Goal: Transaction & Acquisition: Purchase product/service

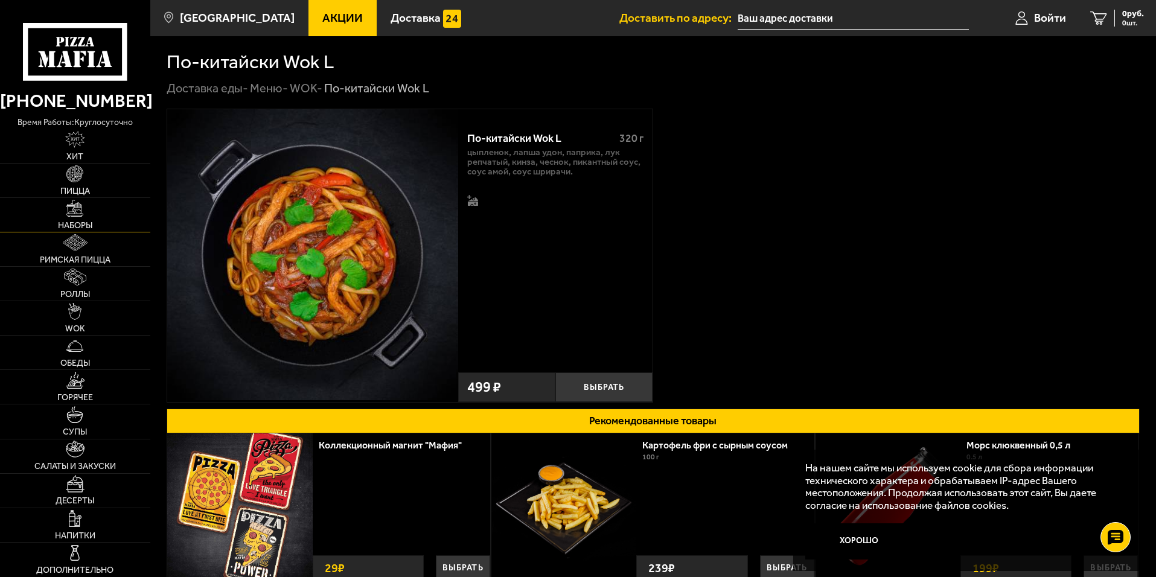
click at [76, 209] on img at bounding box center [74, 208] width 17 height 17
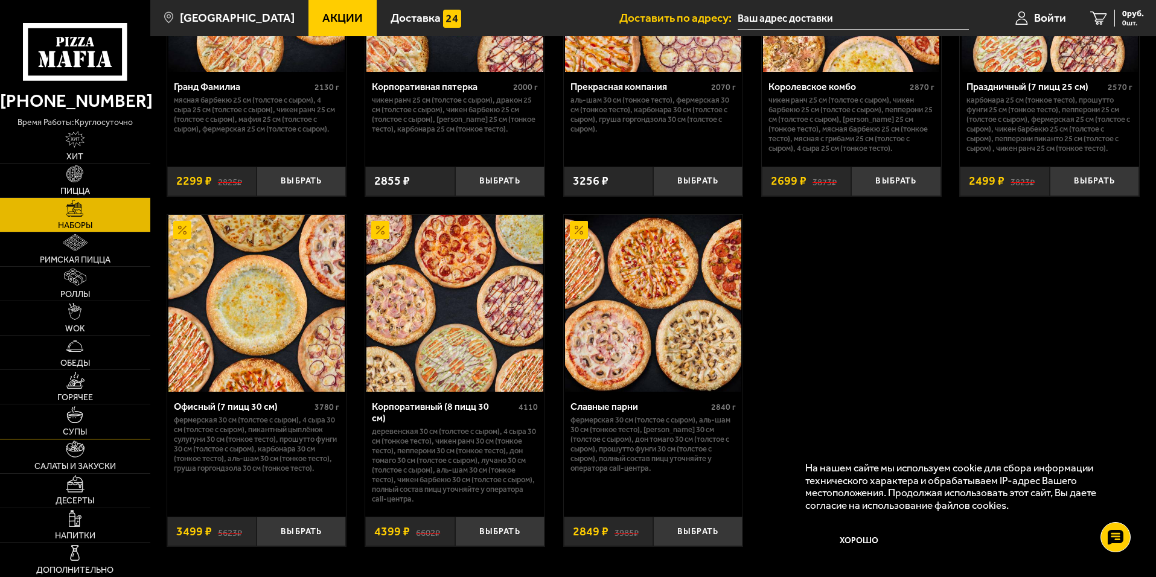
scroll to position [1780, 0]
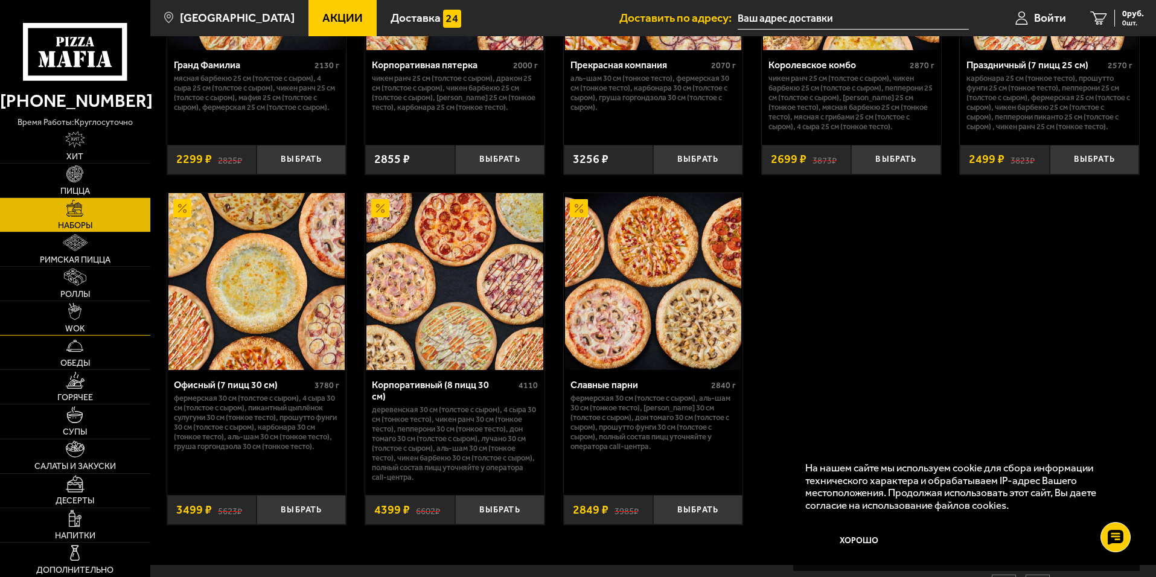
click at [83, 309] on link "WOK" at bounding box center [75, 318] width 150 height 34
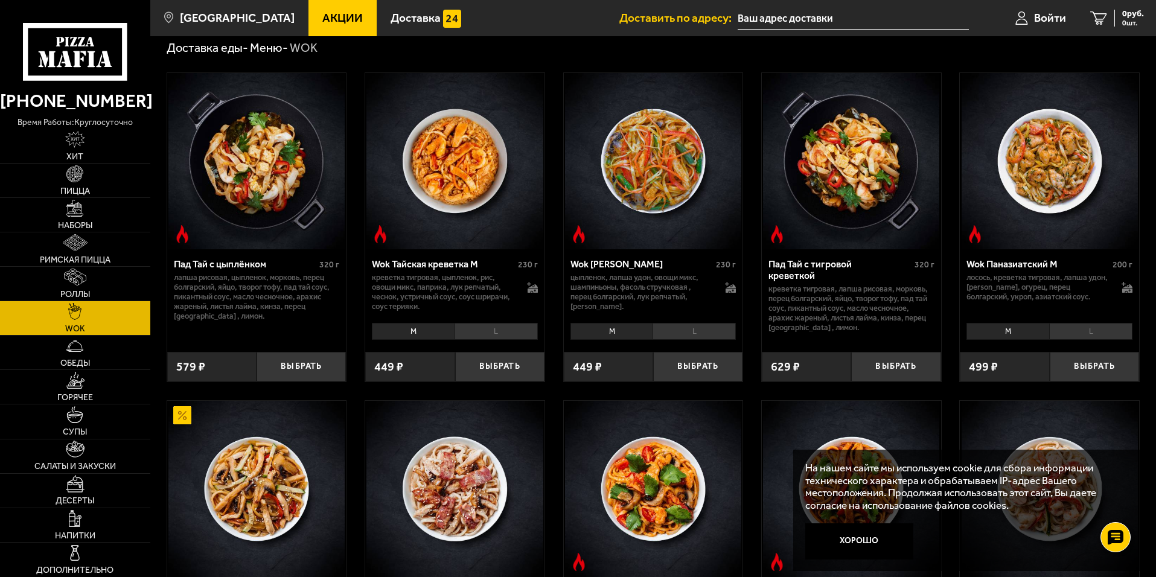
scroll to position [60, 0]
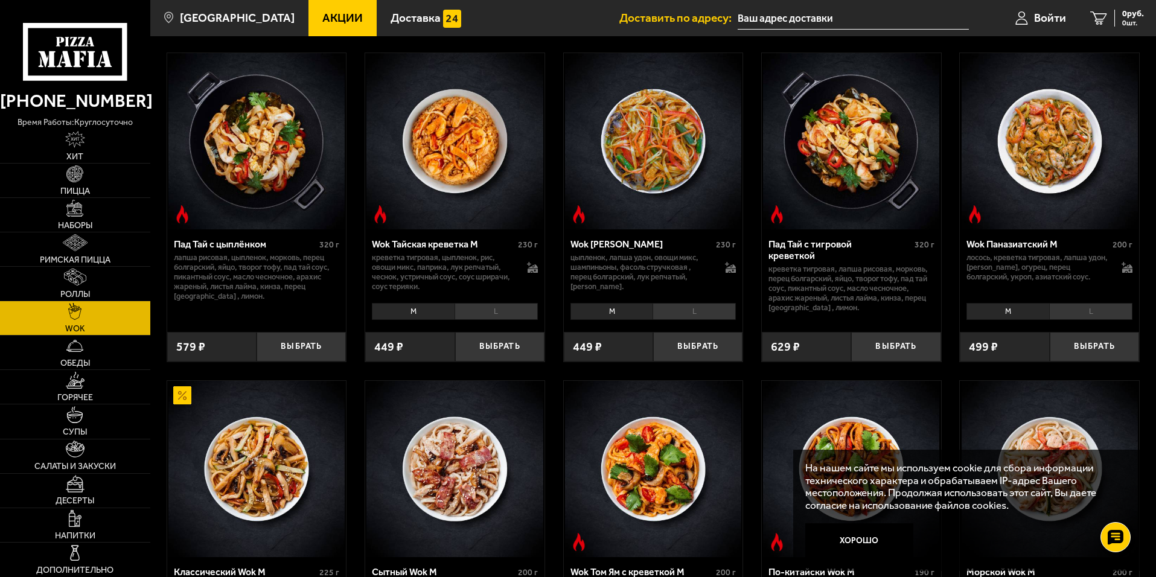
click at [620, 313] on li "M" at bounding box center [611, 311] width 83 height 17
click at [699, 308] on li "L" at bounding box center [694, 311] width 83 height 17
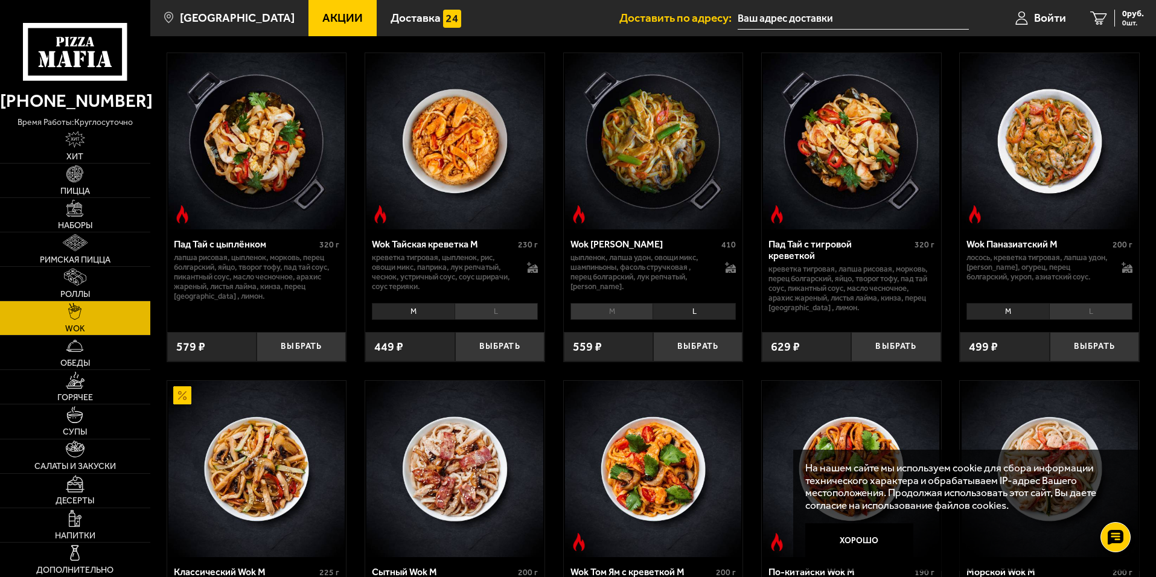
click at [615, 308] on li "M" at bounding box center [611, 311] width 83 height 17
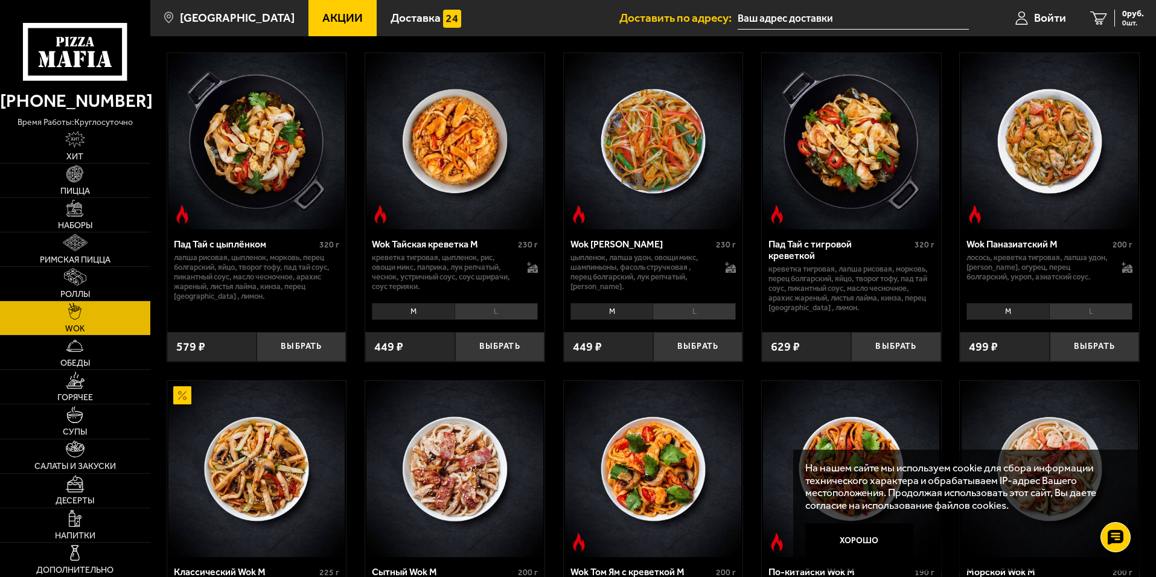
click at [688, 310] on li "L" at bounding box center [694, 311] width 83 height 17
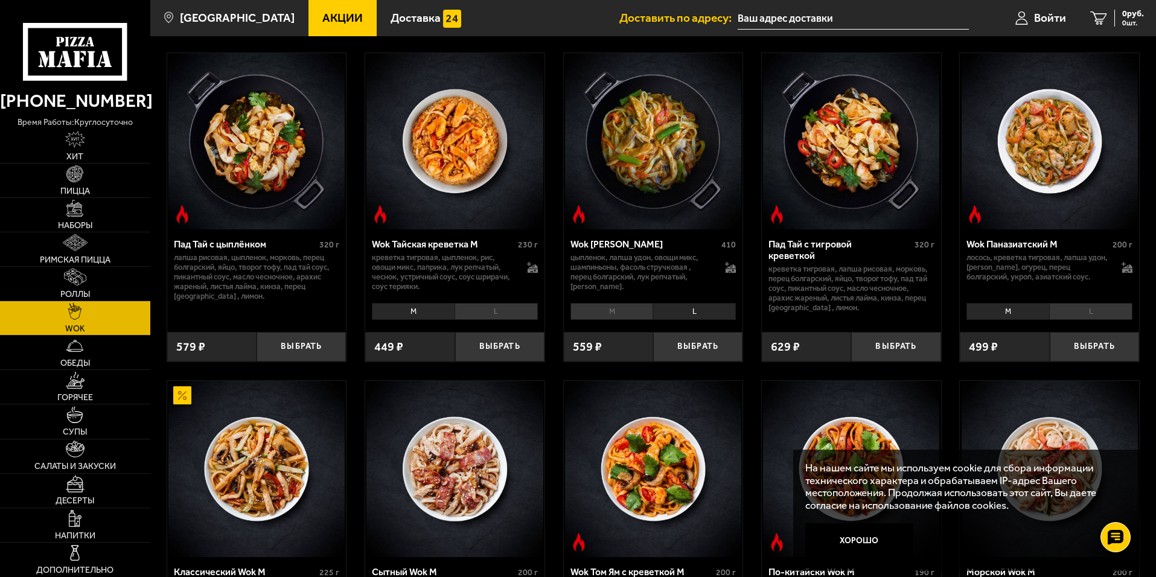
click at [610, 310] on li "M" at bounding box center [611, 311] width 83 height 17
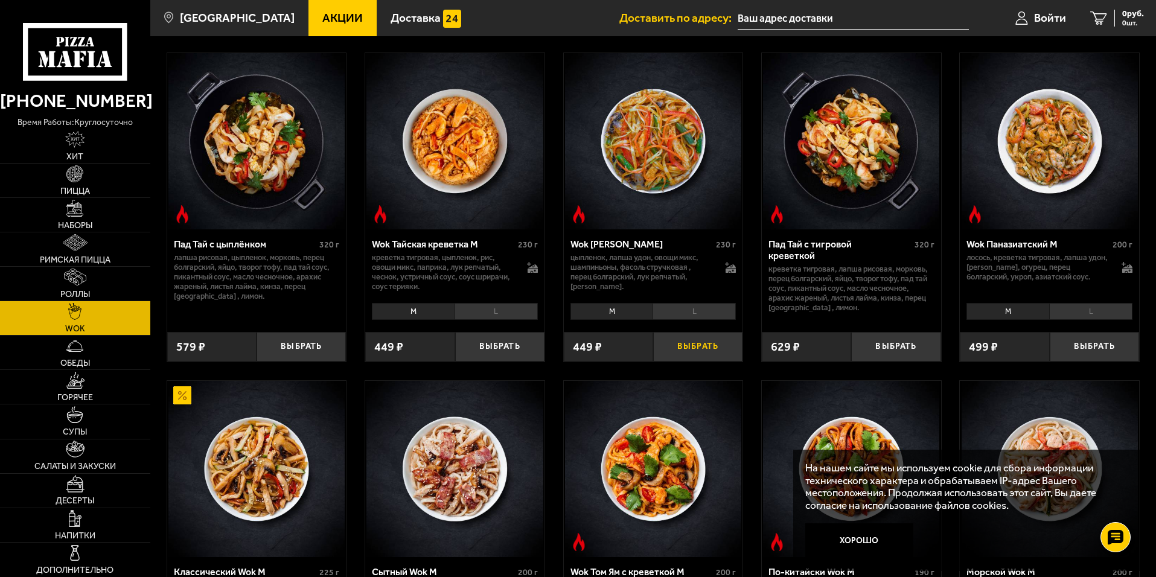
click at [698, 345] on button "Выбрать" at bounding box center [697, 347] width 89 height 30
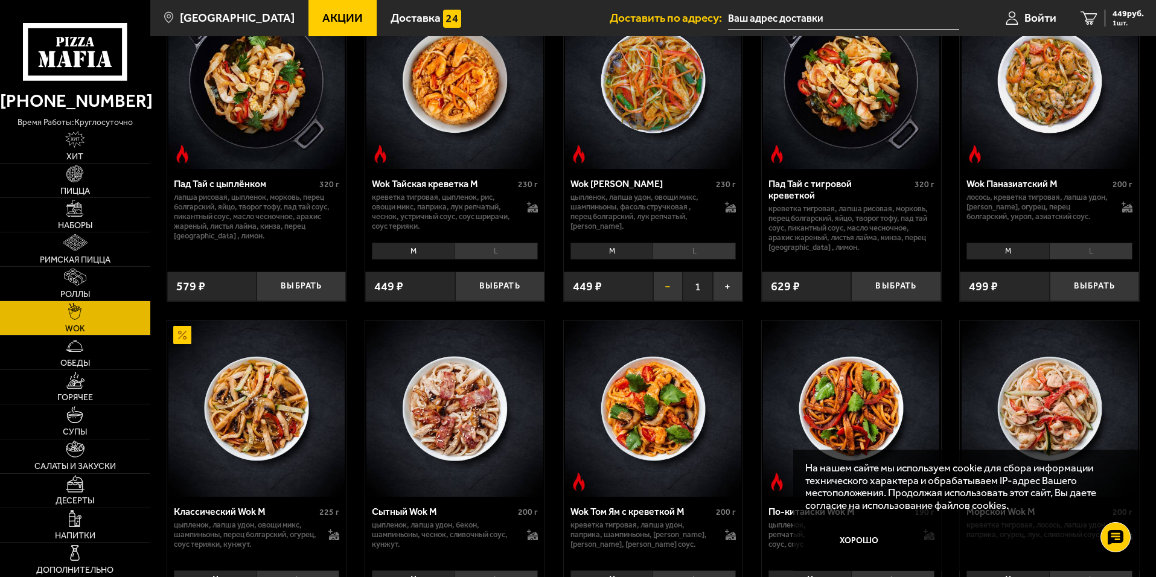
click at [667, 285] on button "−" at bounding box center [668, 287] width 30 height 30
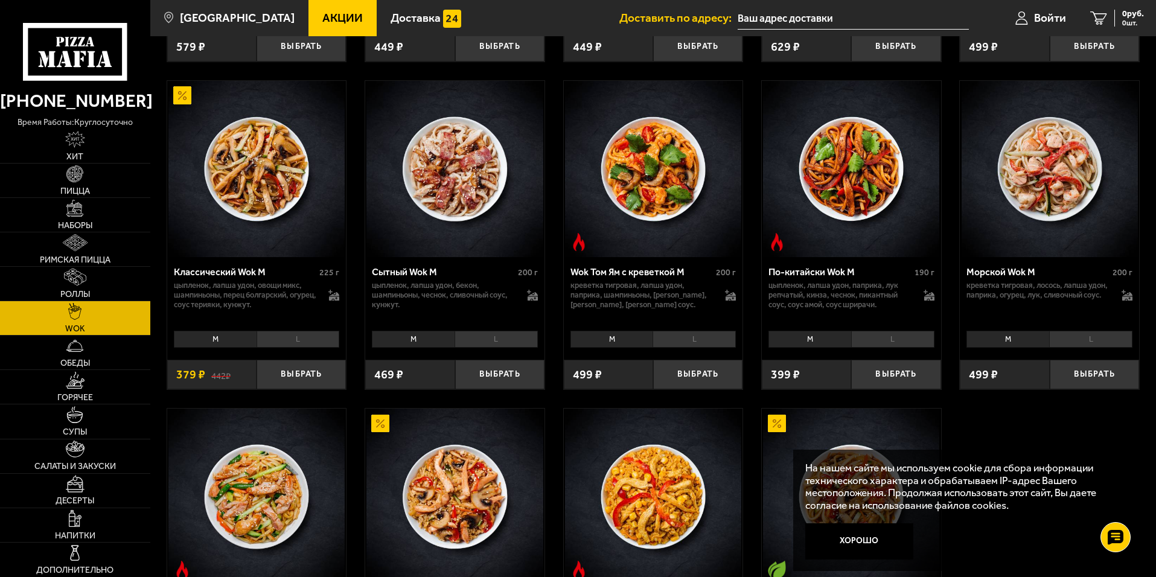
scroll to position [362, 0]
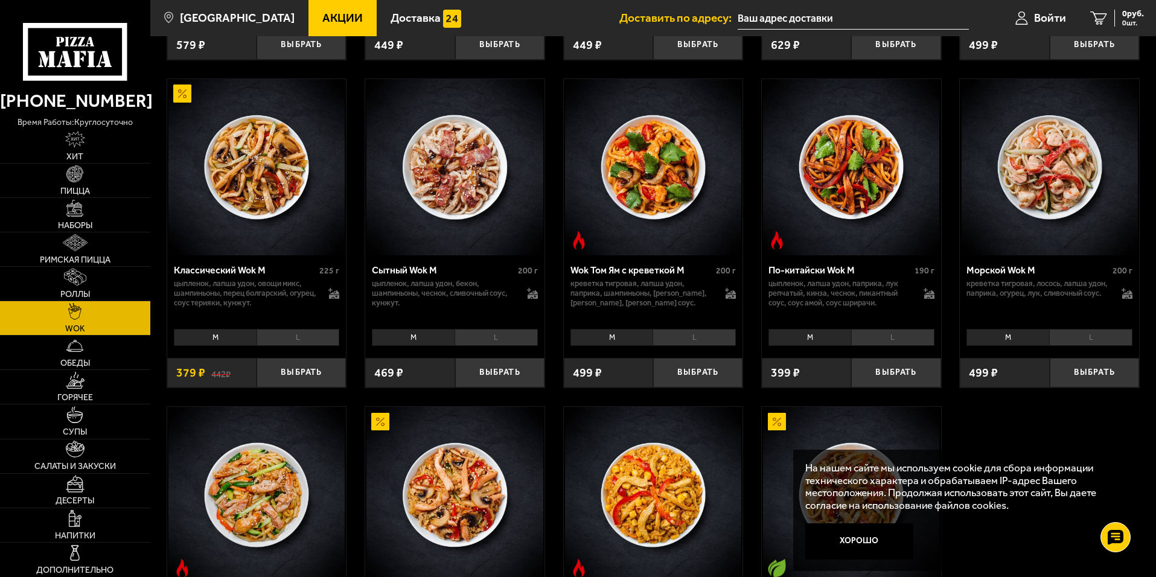
click at [293, 340] on li "L" at bounding box center [298, 337] width 83 height 17
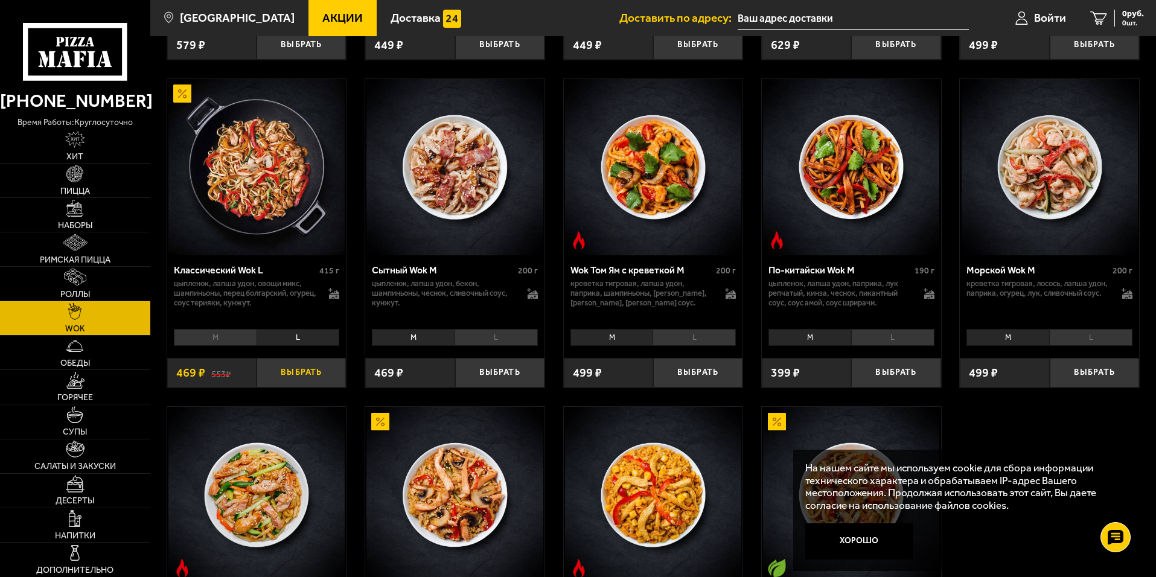
click at [295, 375] on button "Выбрать" at bounding box center [301, 373] width 89 height 30
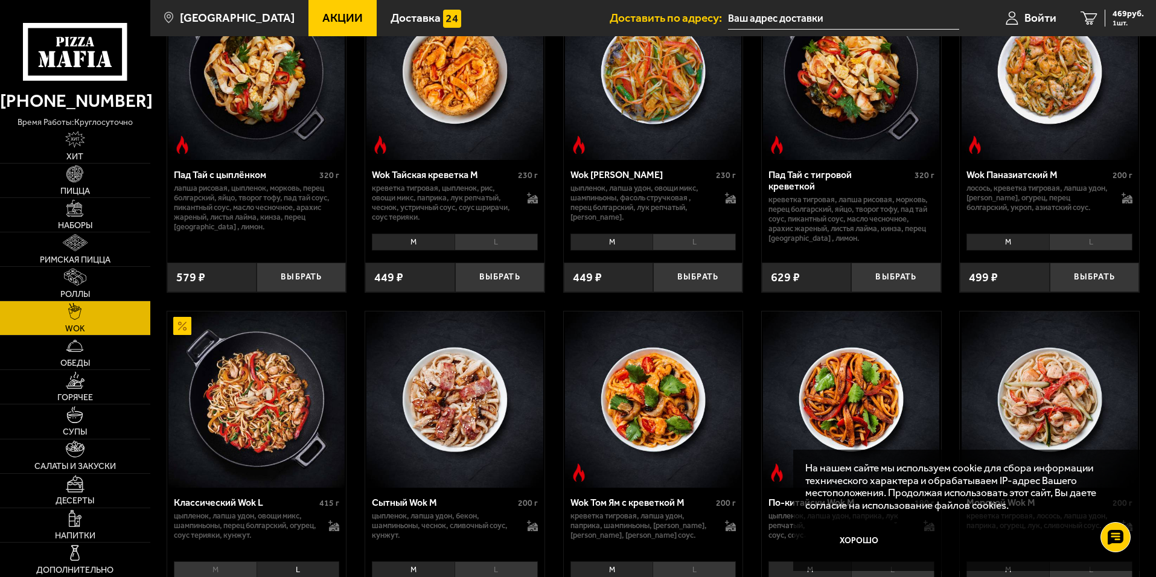
scroll to position [128, 0]
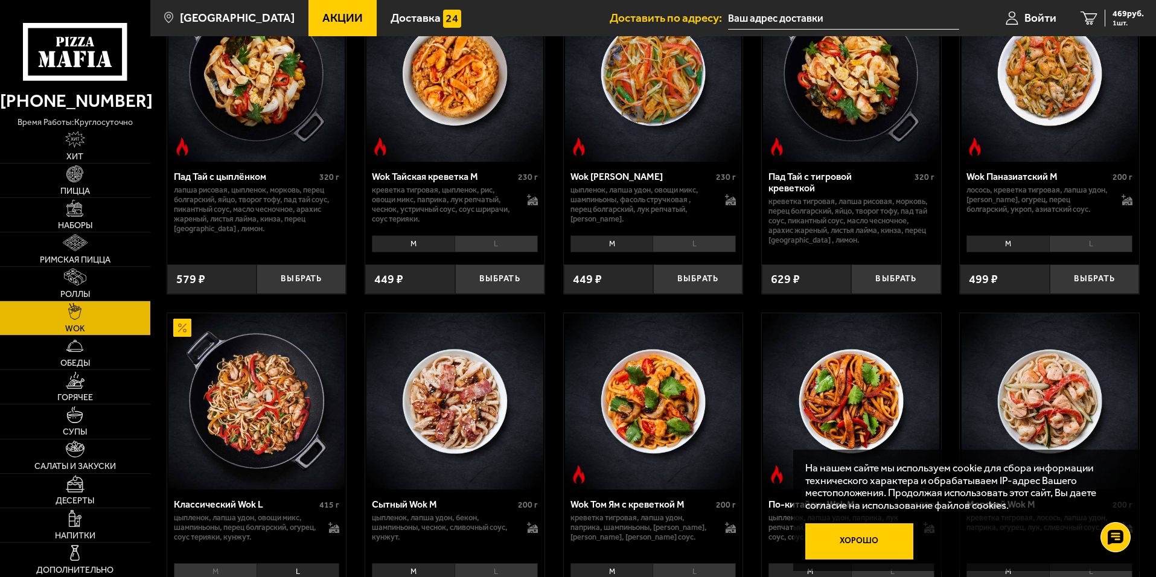
click at [890, 537] on button "Хорошо" at bounding box center [859, 541] width 109 height 36
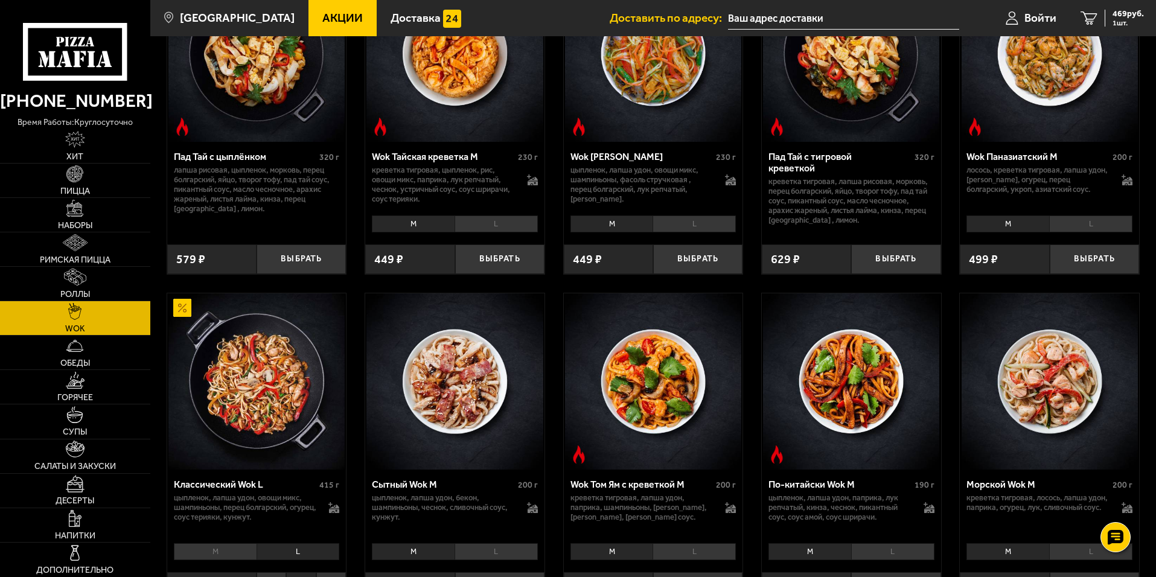
scroll to position [153, 0]
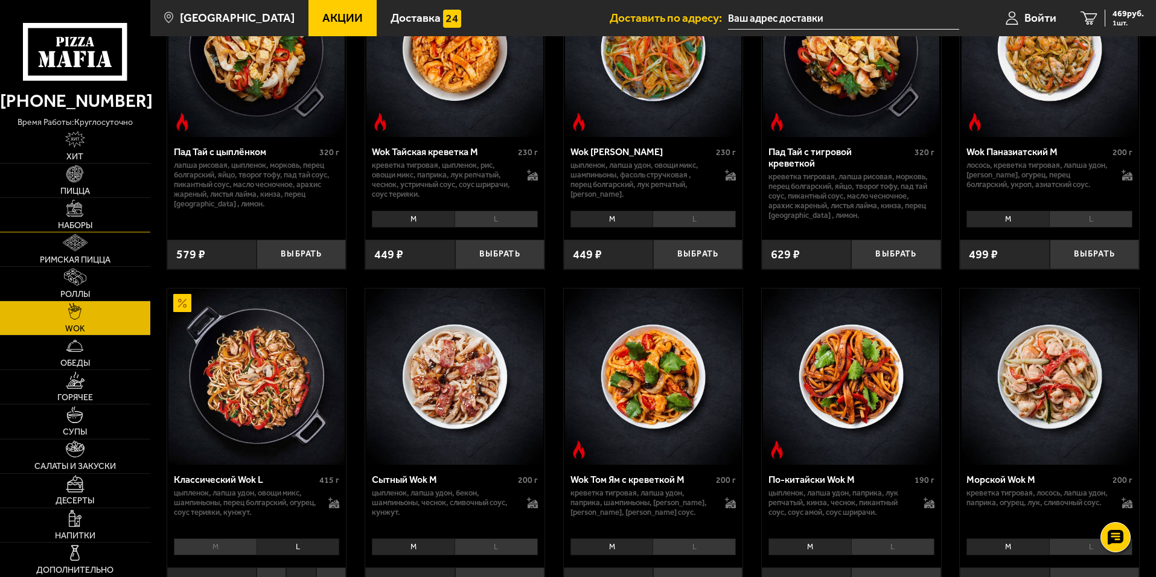
click at [77, 214] on img at bounding box center [74, 208] width 17 height 17
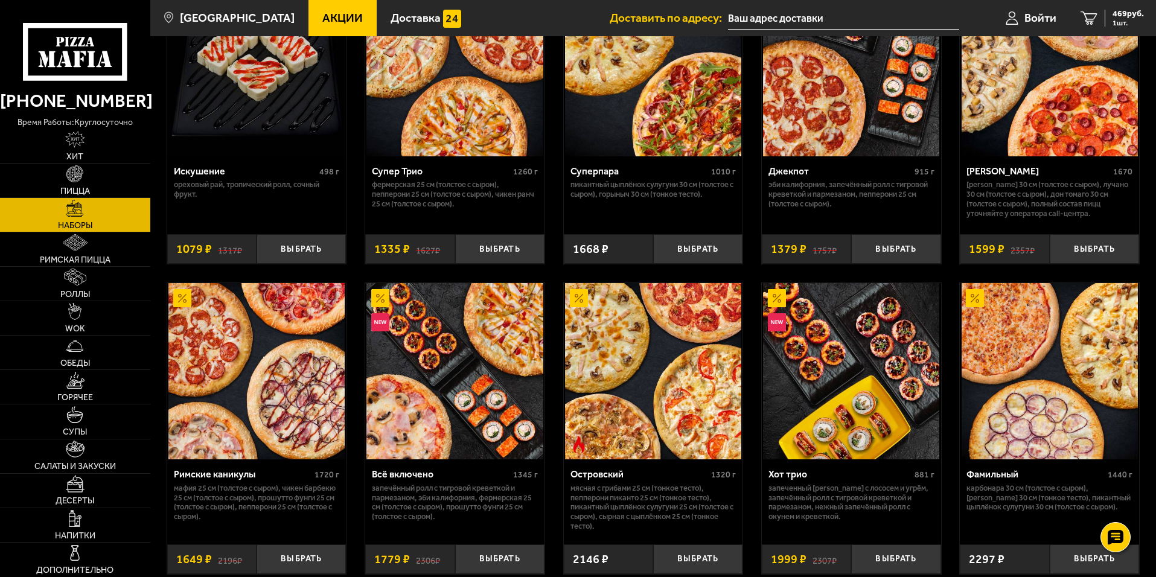
scroll to position [688, 0]
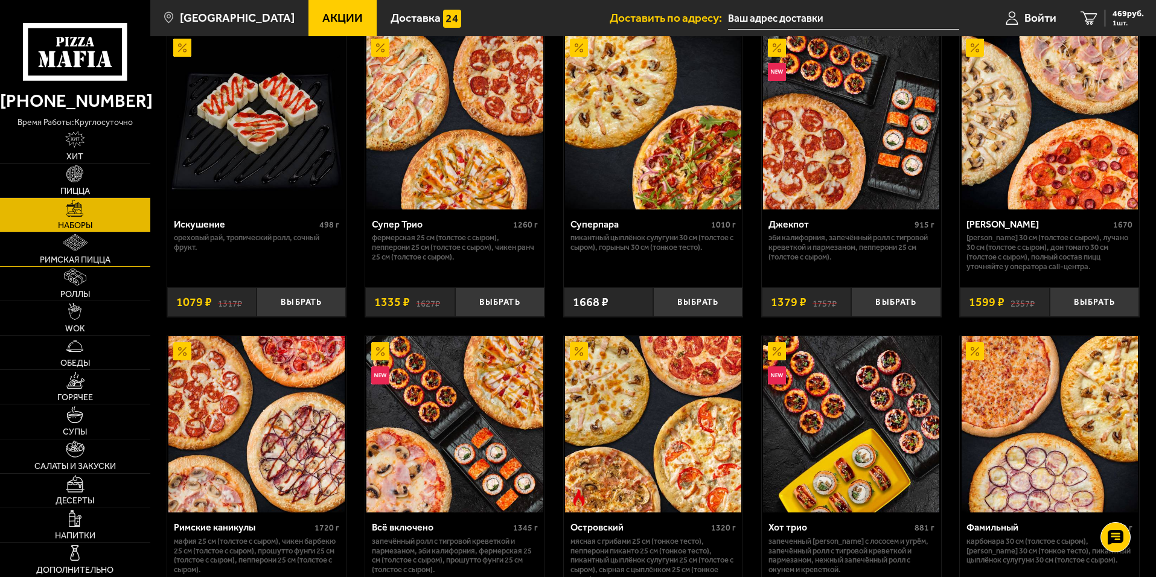
click at [74, 246] on img at bounding box center [75, 242] width 24 height 17
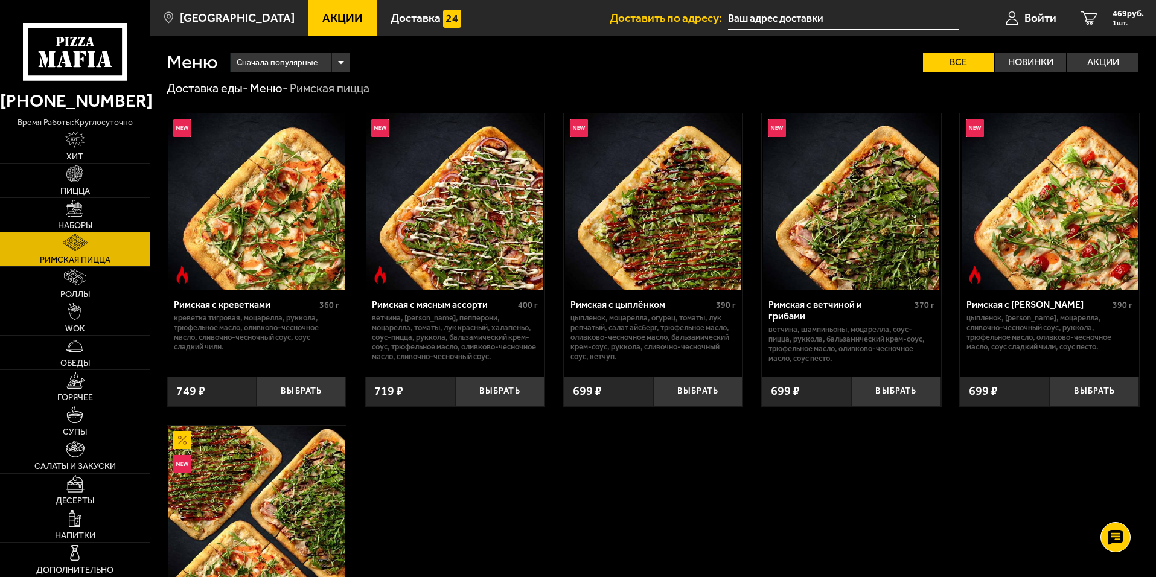
click at [74, 212] on img at bounding box center [74, 208] width 17 height 17
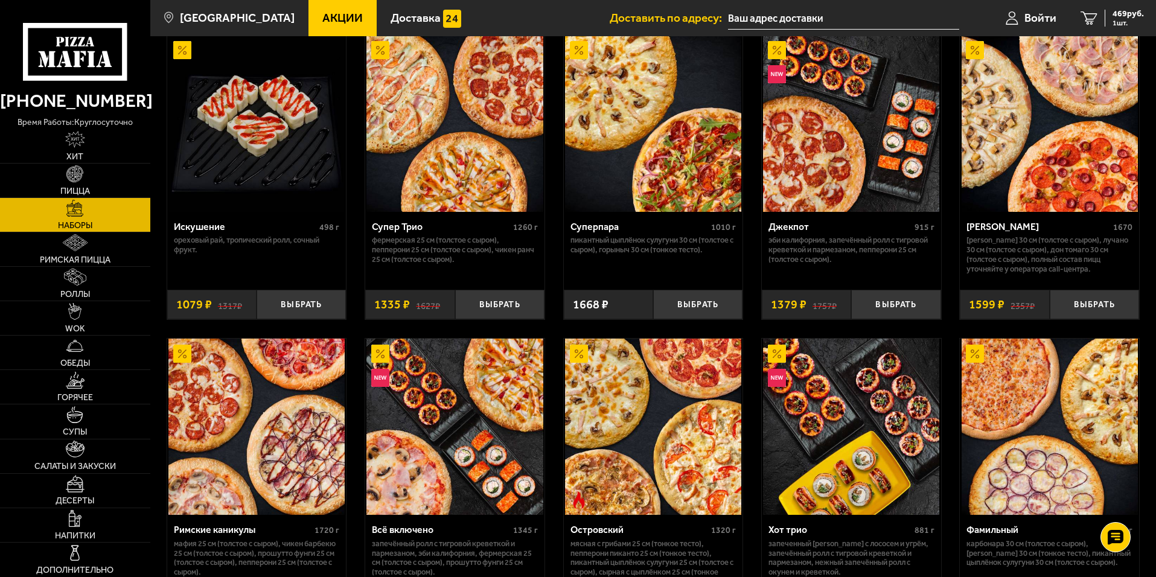
scroll to position [664, 0]
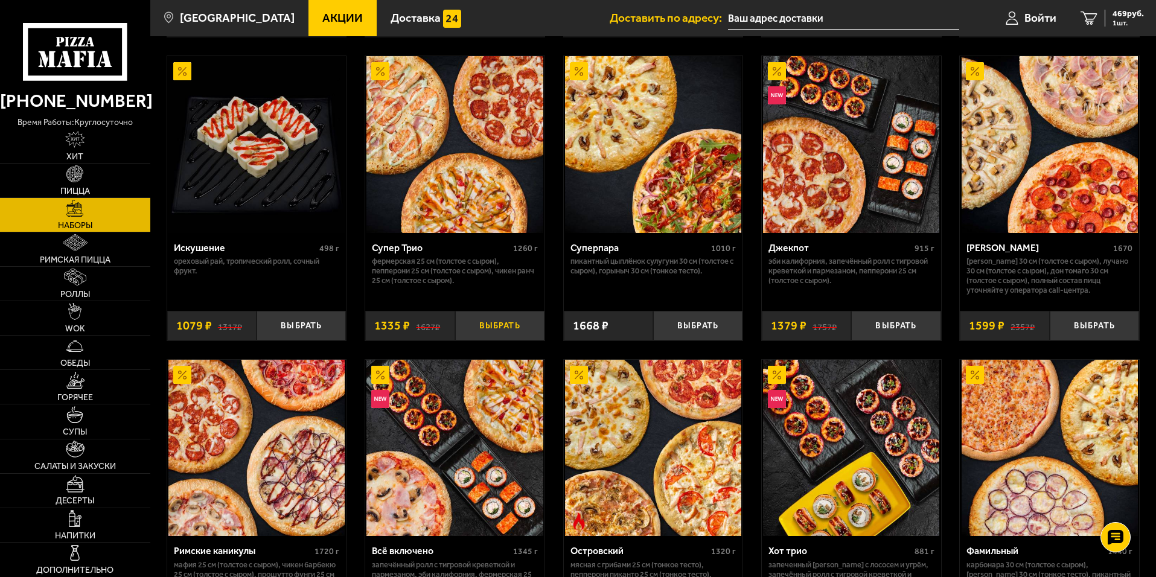
click at [503, 333] on button "Выбрать" at bounding box center [499, 326] width 89 height 30
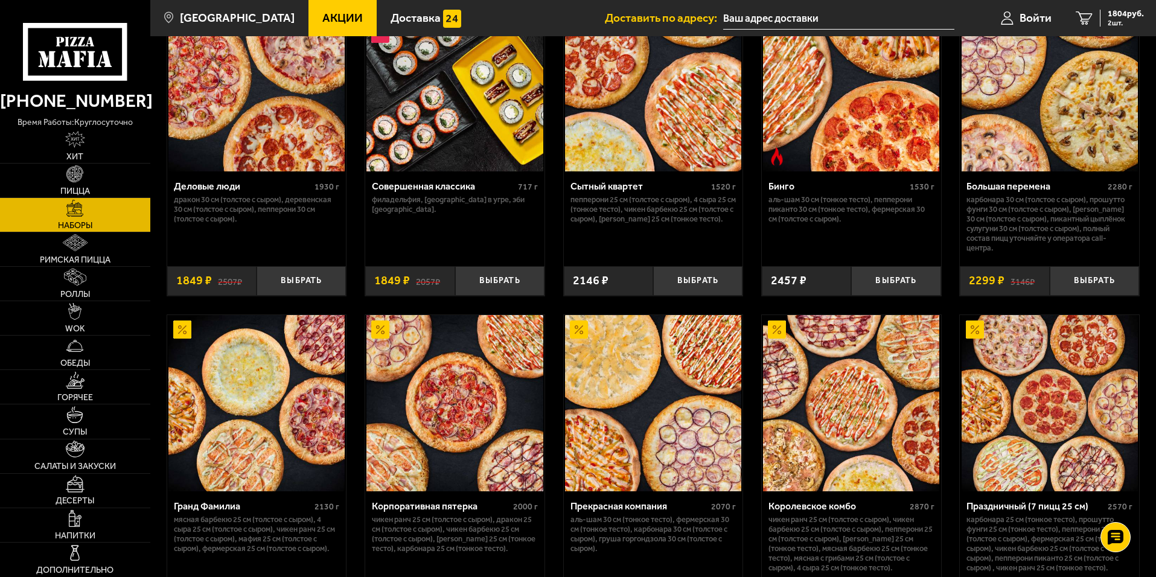
scroll to position [1509, 0]
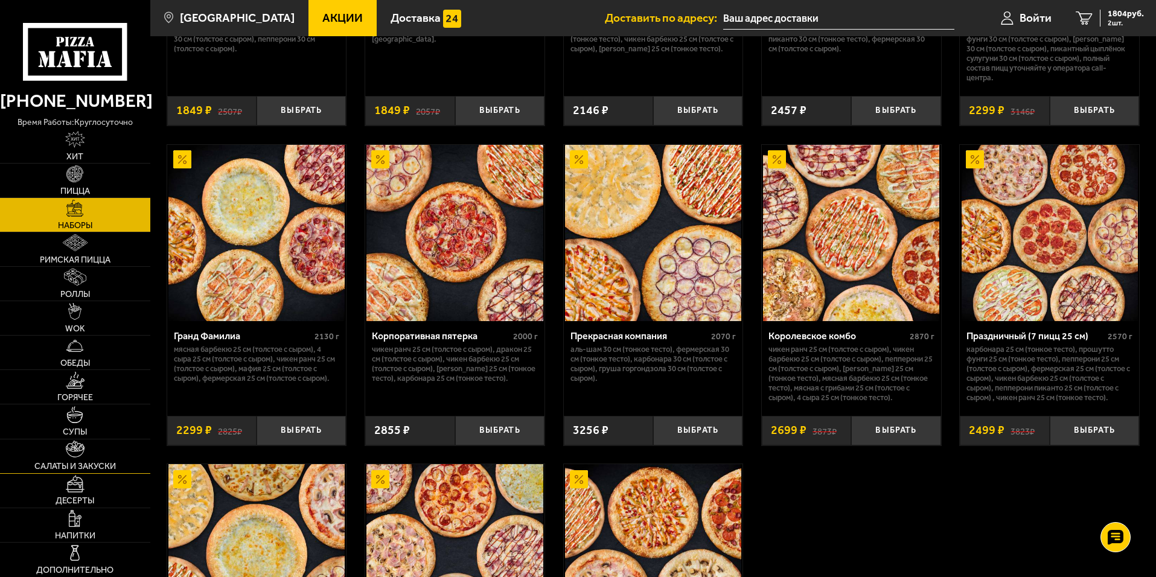
click at [74, 451] on img at bounding box center [75, 449] width 19 height 17
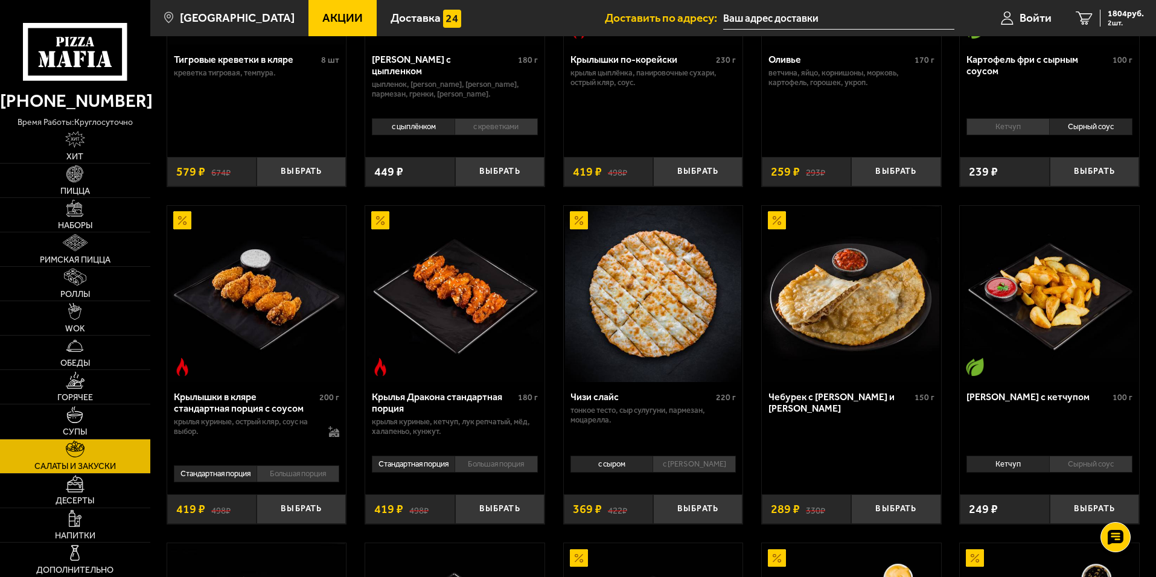
scroll to position [241, 0]
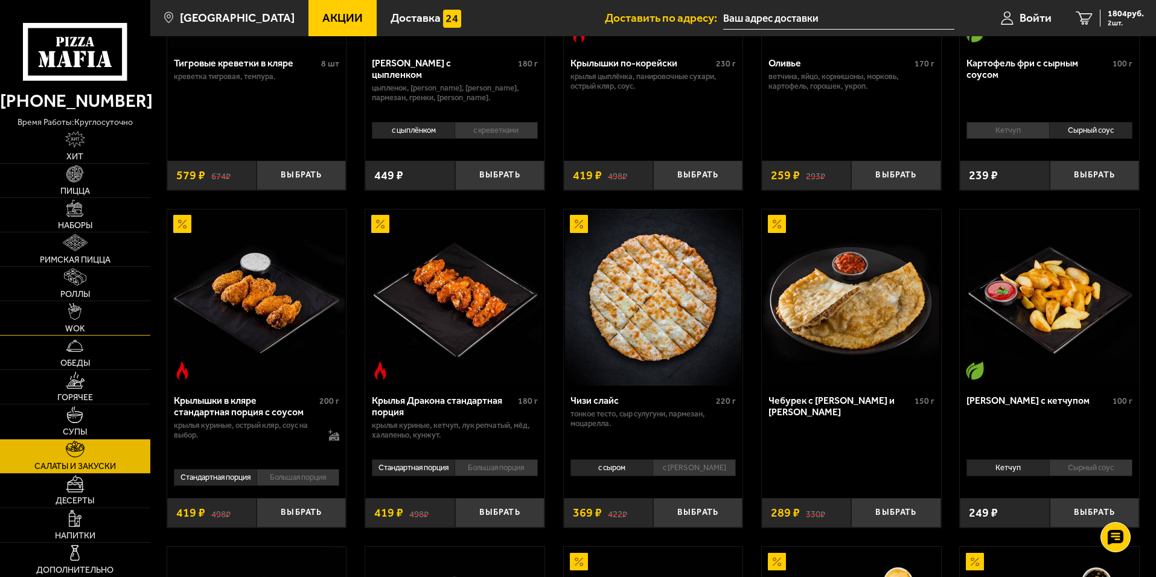
click at [76, 320] on img at bounding box center [74, 311] width 13 height 17
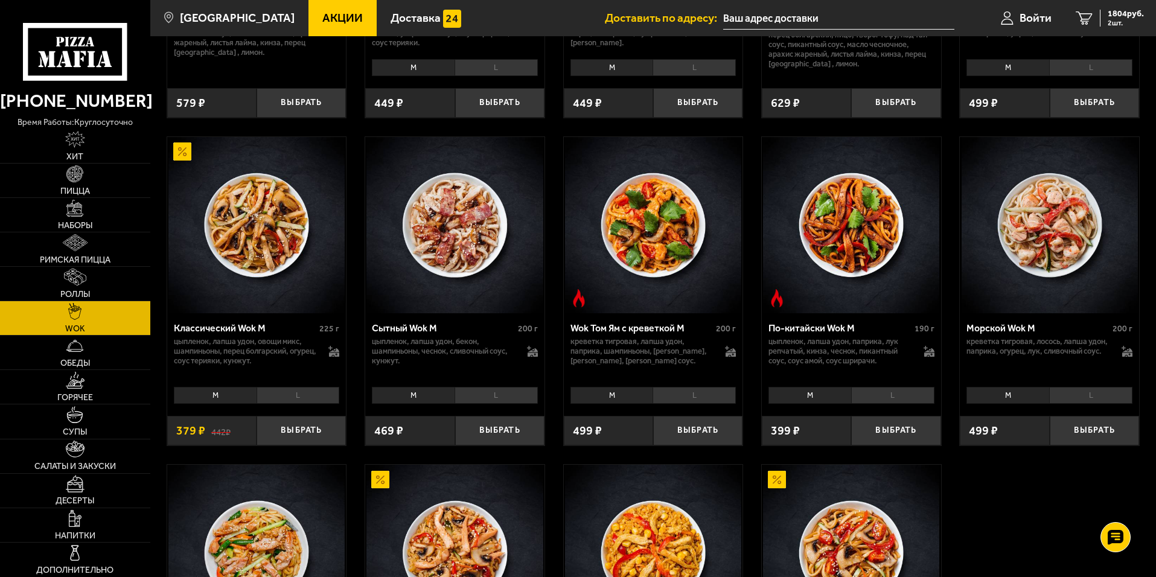
scroll to position [299, 0]
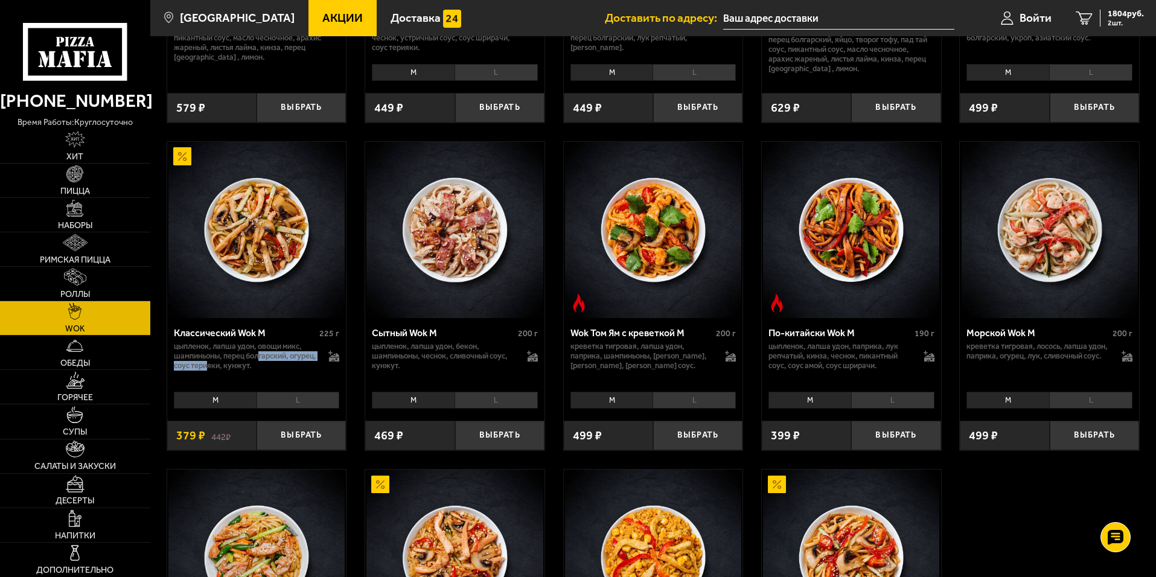
drag, startPoint x: 237, startPoint y: 366, endPoint x: 261, endPoint y: 360, distance: 24.3
click at [261, 360] on p "цыпленок, лапша удон, овощи микс, шампиньоны, перец болгарский, огурец, соус те…" at bounding box center [245, 356] width 143 height 29
click at [297, 374] on div "Классический Wok M 225 г цыпленок, лапша удон, овощи микс, шампиньоны, перец бо…" at bounding box center [256, 352] width 179 height 69
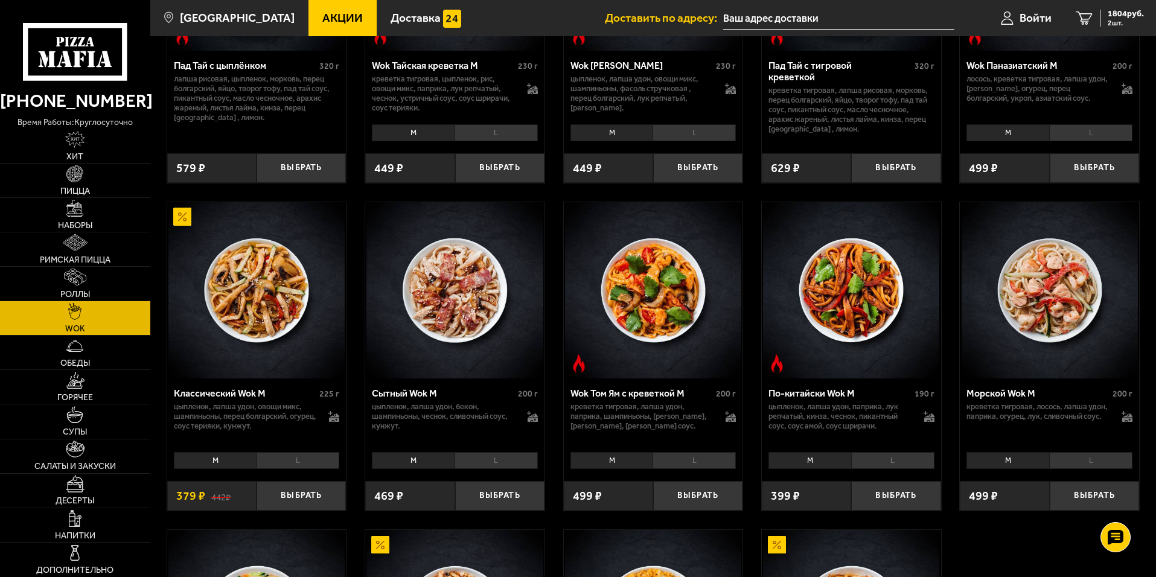
scroll to position [179, 0]
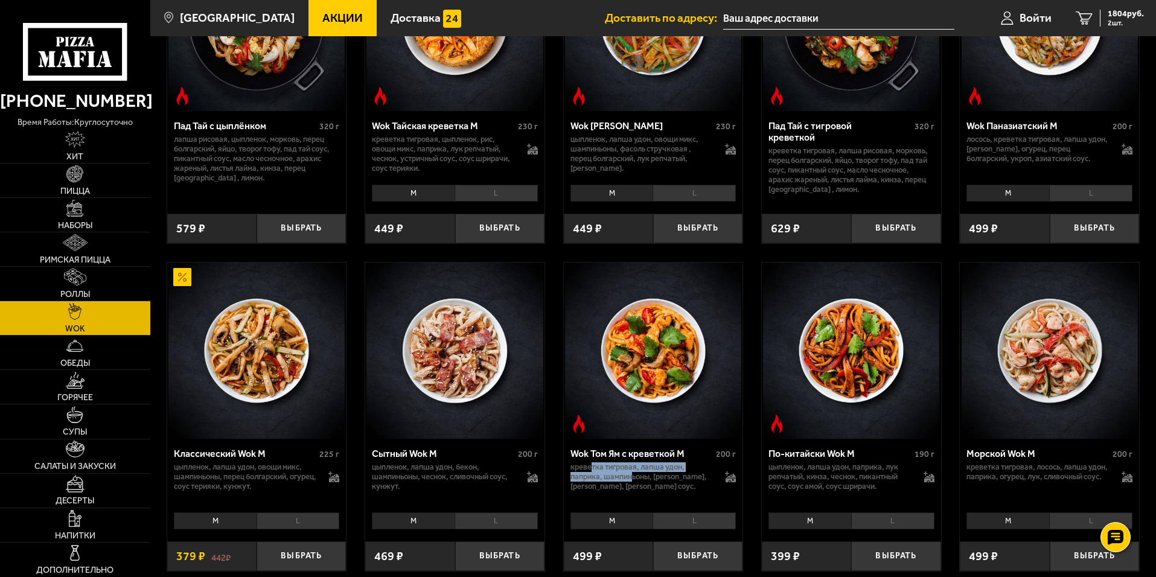
drag, startPoint x: 597, startPoint y: 476, endPoint x: 631, endPoint y: 480, distance: 34.7
click at [631, 480] on p "креветка тигровая, лапша удон, паприка, шампиньоны, [PERSON_NAME], [PERSON_NAME…" at bounding box center [641, 476] width 143 height 29
click at [692, 446] on div "Wok Том Ям с креветкой M 200 г креветка тигровая, лапша удон, паприка, шампиньо…" at bounding box center [653, 473] width 179 height 69
click at [699, 557] on button "Выбрать" at bounding box center [697, 556] width 89 height 30
click at [721, 555] on button "+" at bounding box center [728, 556] width 30 height 30
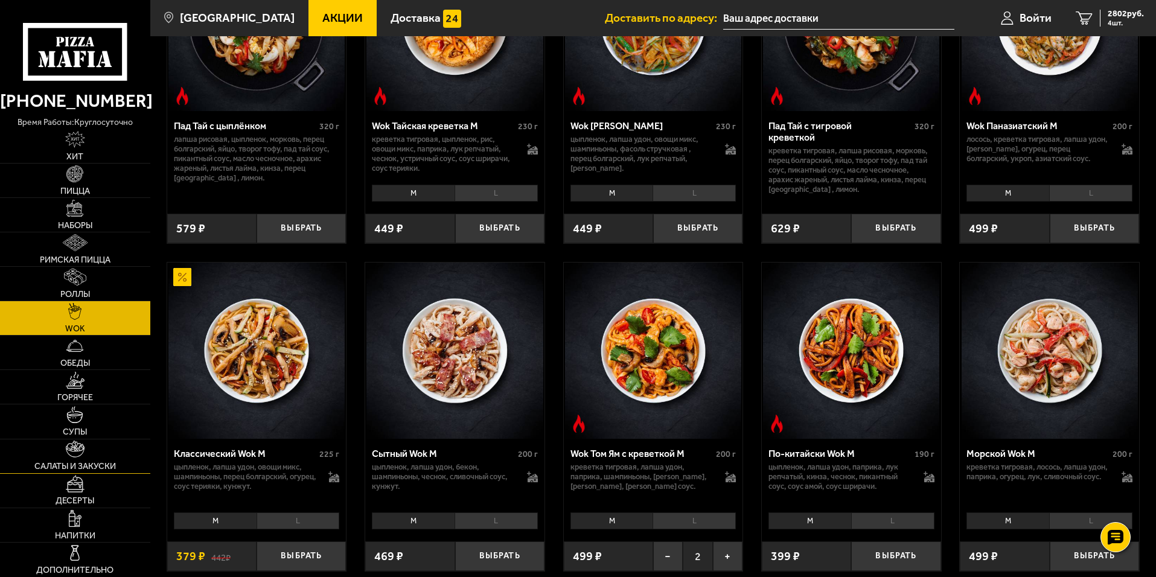
click at [91, 457] on link "Салаты и закуски" at bounding box center [75, 456] width 150 height 34
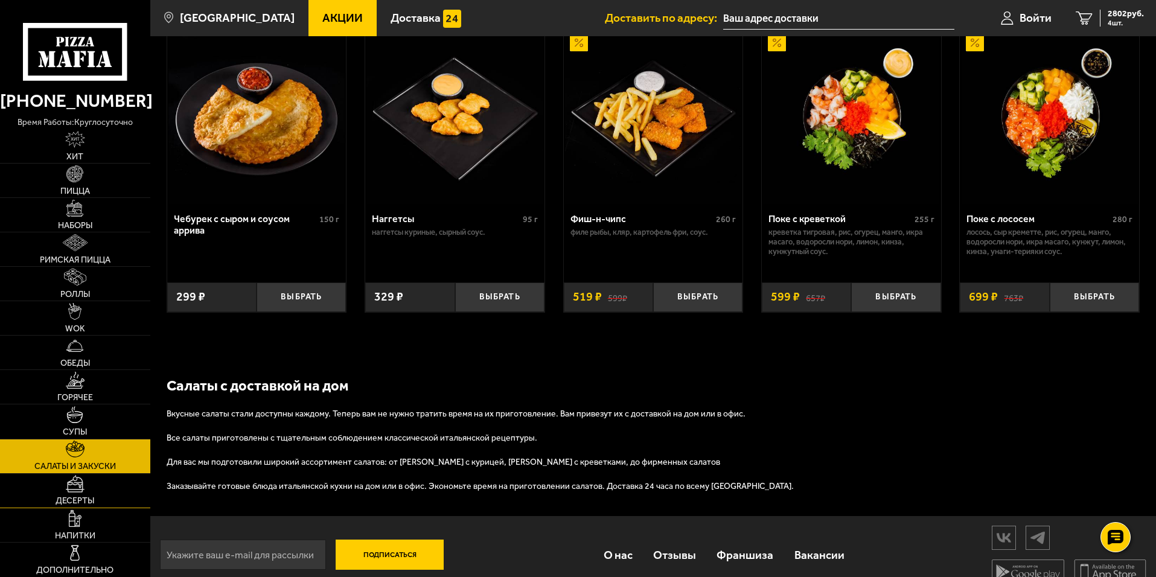
scroll to position [781, 0]
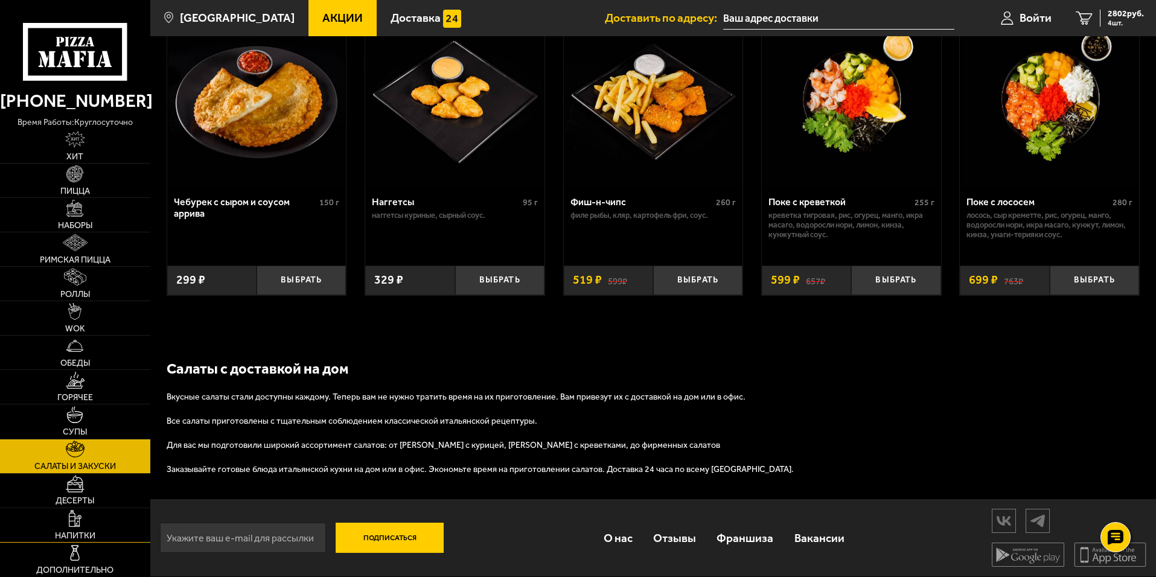
click at [81, 521] on img at bounding box center [75, 518] width 13 height 17
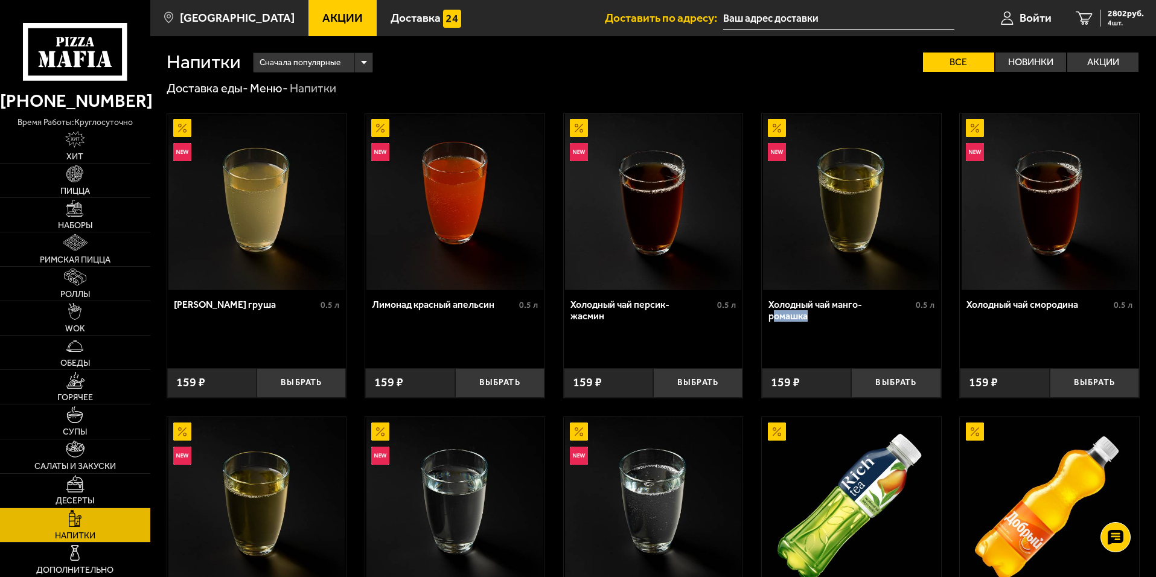
drag, startPoint x: 776, startPoint y: 334, endPoint x: 860, endPoint y: 340, distance: 84.1
click at [858, 340] on div "Холодный чай манго-ромашка 0.5 л" at bounding box center [851, 324] width 179 height 69
click at [860, 340] on div "Холодный чай манго-ромашка 0.5 л" at bounding box center [851, 324] width 179 height 69
click at [895, 383] on button "Выбрать" at bounding box center [895, 383] width 89 height 30
click at [928, 385] on button "+" at bounding box center [926, 383] width 30 height 30
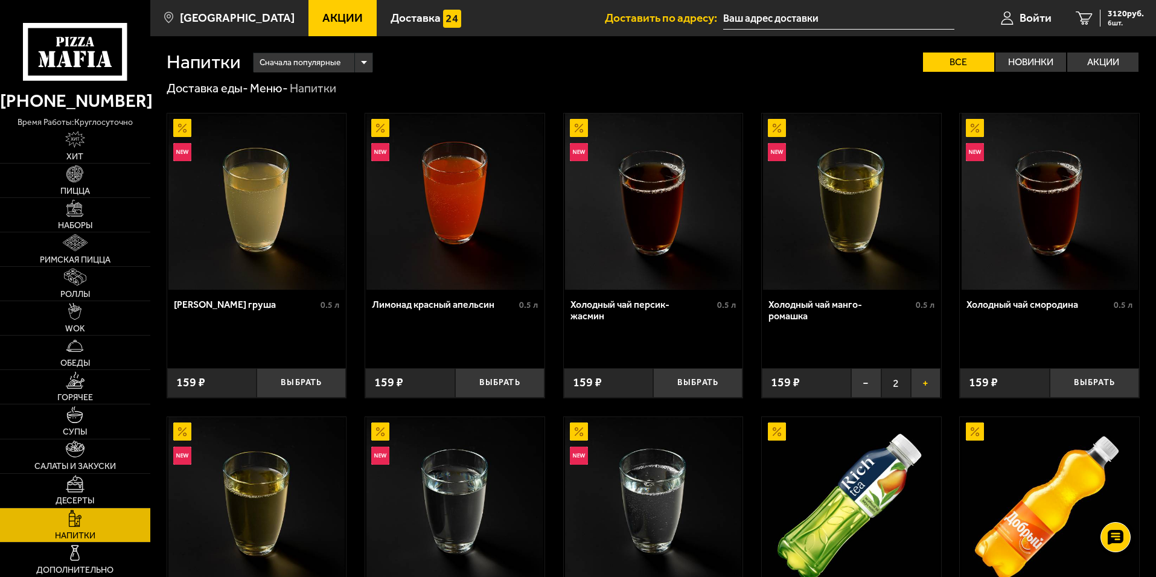
click at [932, 382] on button "+" at bounding box center [926, 383] width 30 height 30
click at [861, 380] on button "−" at bounding box center [866, 383] width 30 height 30
click at [867, 383] on button "−" at bounding box center [866, 383] width 30 height 30
click at [633, 319] on div "Холодный чай персик-жасмин 0.5 л" at bounding box center [653, 324] width 179 height 69
click at [641, 335] on div "Холодный чай персик-жасмин 0.5 л" at bounding box center [653, 324] width 179 height 69
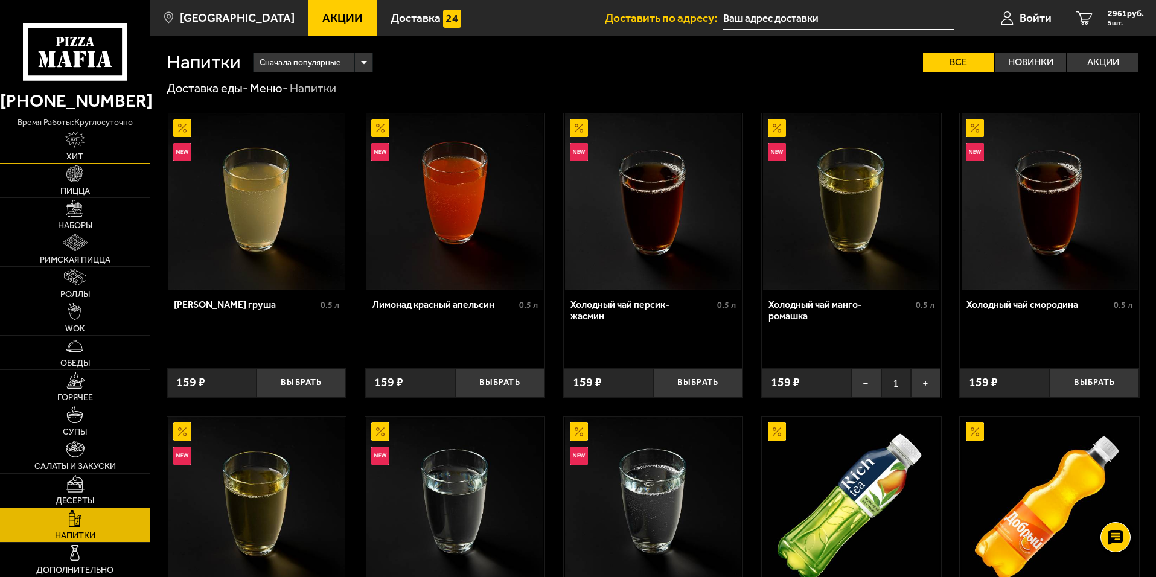
click at [89, 150] on link "Хит" at bounding box center [75, 146] width 150 height 34
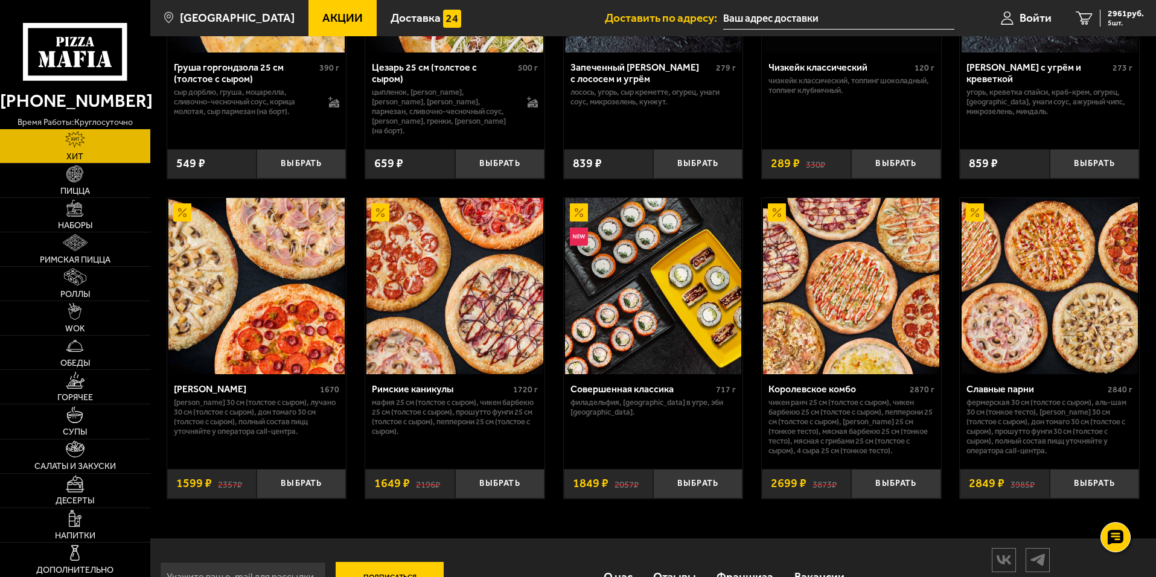
scroll to position [422, 0]
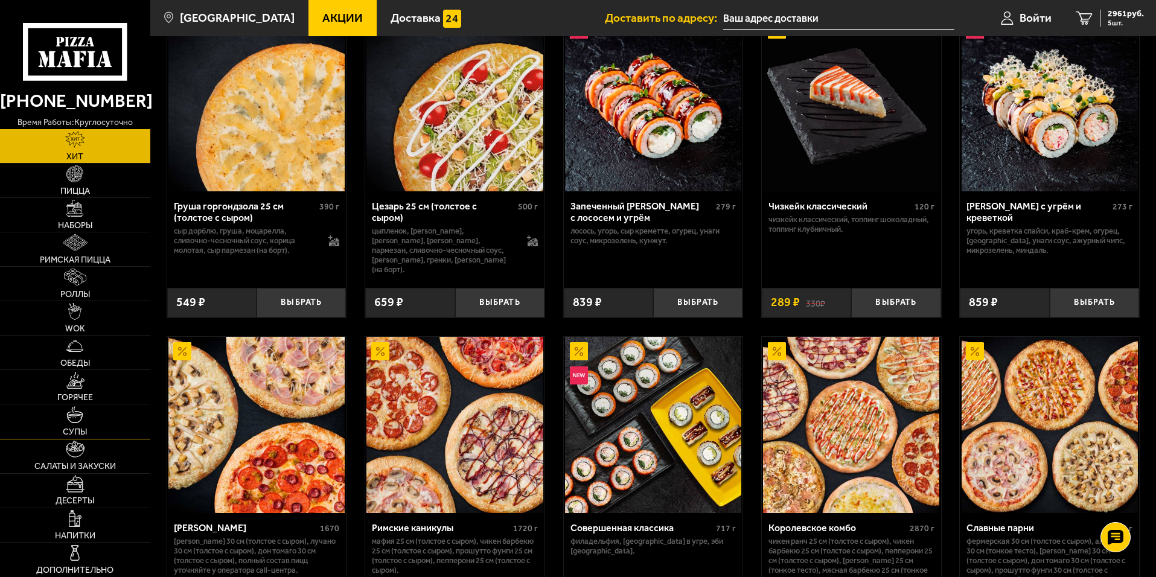
click at [78, 424] on link "Супы" at bounding box center [75, 421] width 150 height 34
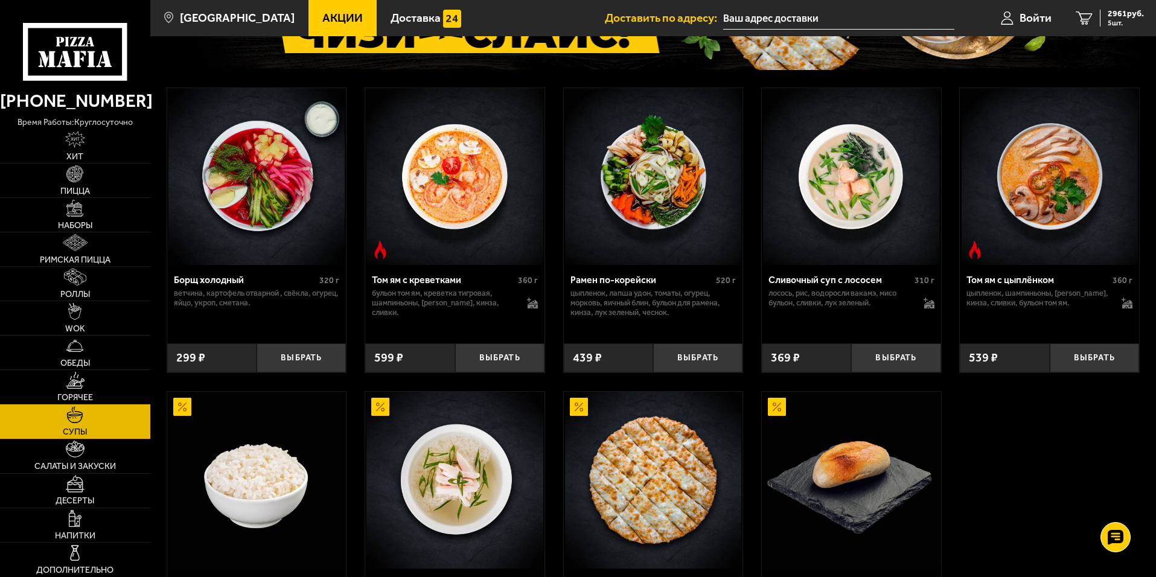
scroll to position [241, 0]
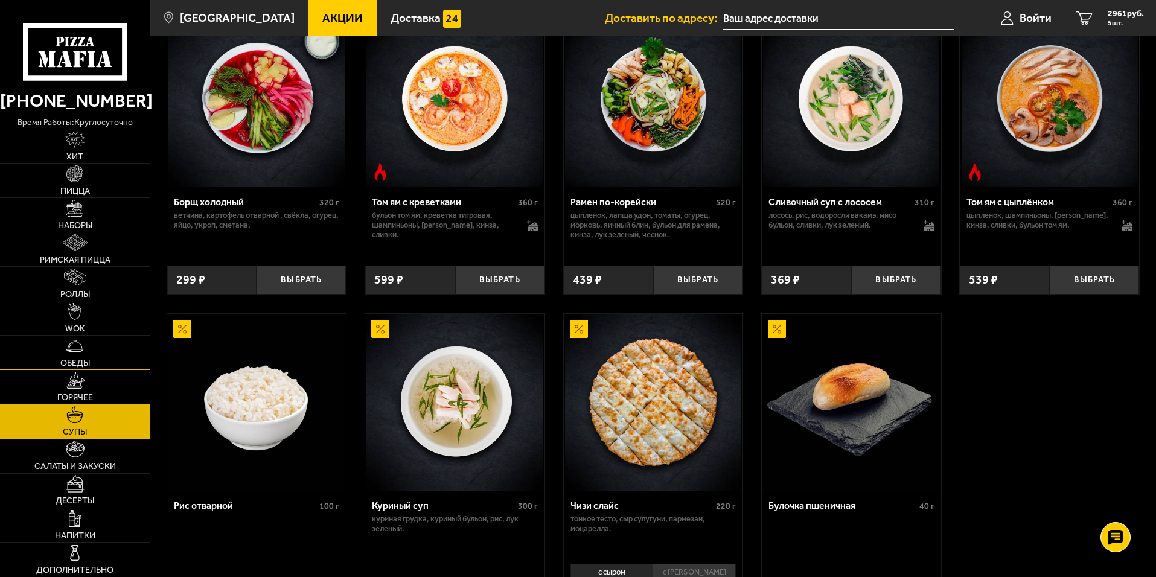
click at [89, 356] on link "Обеды" at bounding box center [75, 353] width 150 height 34
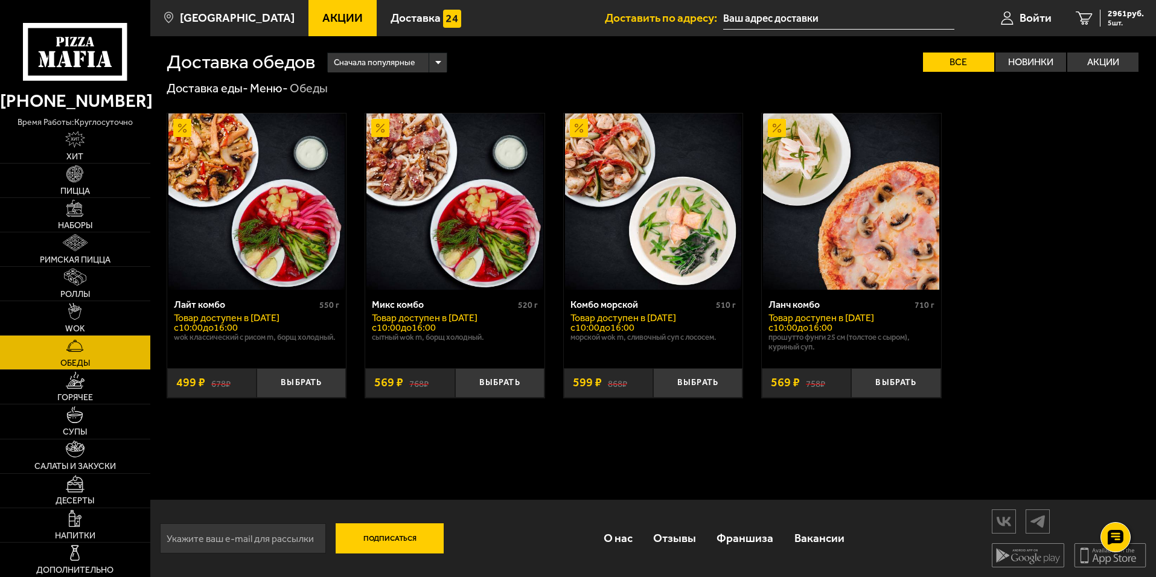
scroll to position [1, 0]
click at [82, 492] on img at bounding box center [75, 483] width 19 height 17
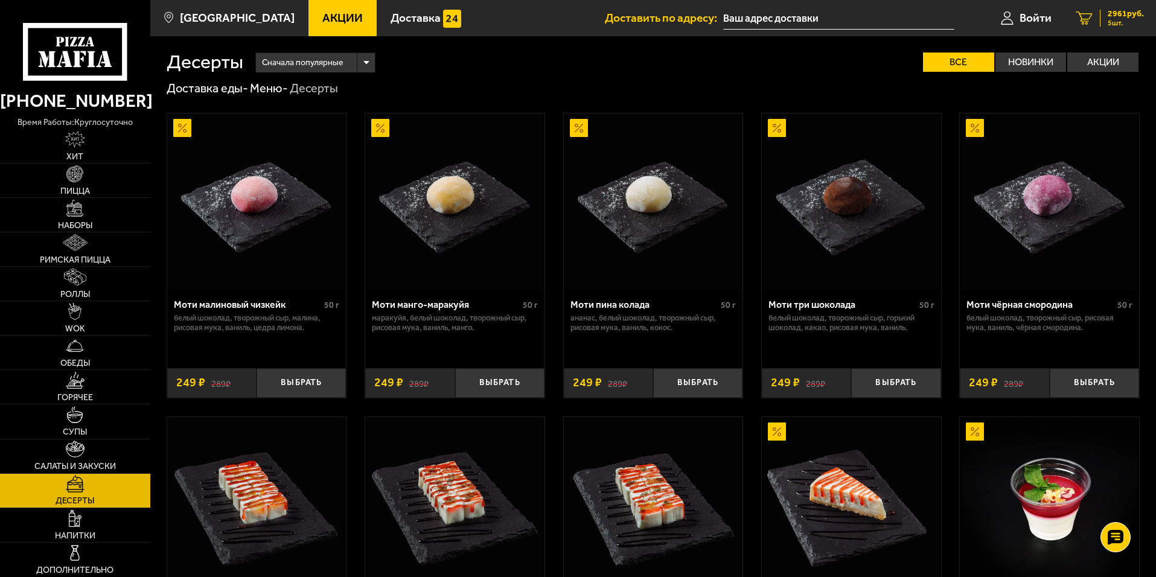
click at [1131, 12] on span "2961 руб." at bounding box center [1126, 14] width 36 height 8
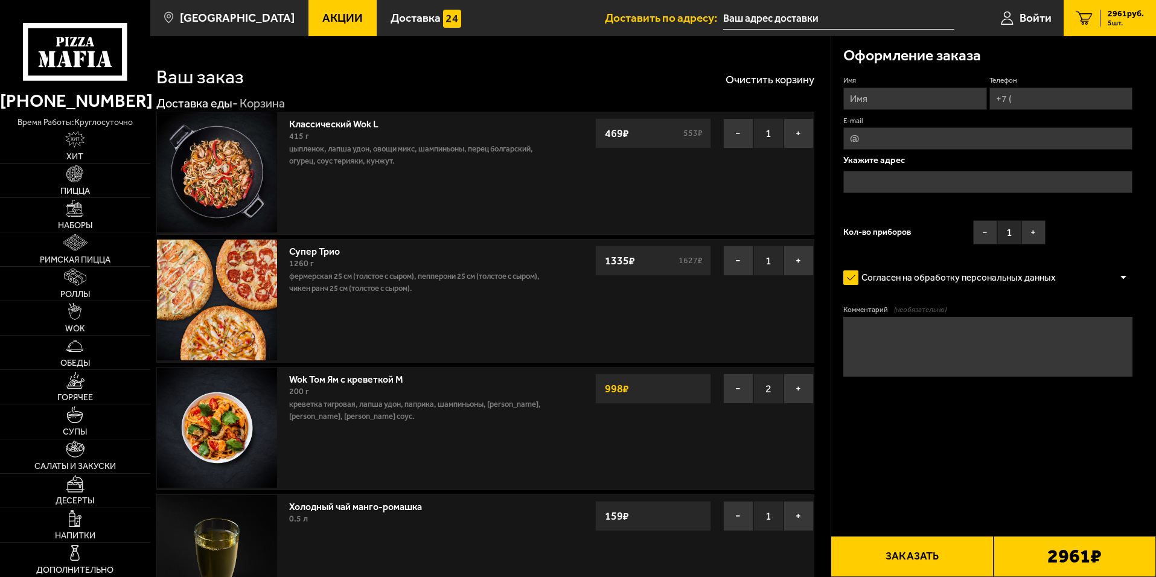
click at [897, 103] on input "Имя" at bounding box center [914, 99] width 143 height 22
type input "[PERSON_NAME]"
click at [927, 68] on div "Оформление заказа" at bounding box center [987, 55] width 289 height 39
click at [1024, 94] on input "Телефон" at bounding box center [1060, 99] width 143 height 22
type input "[PHONE_NUMBER]"
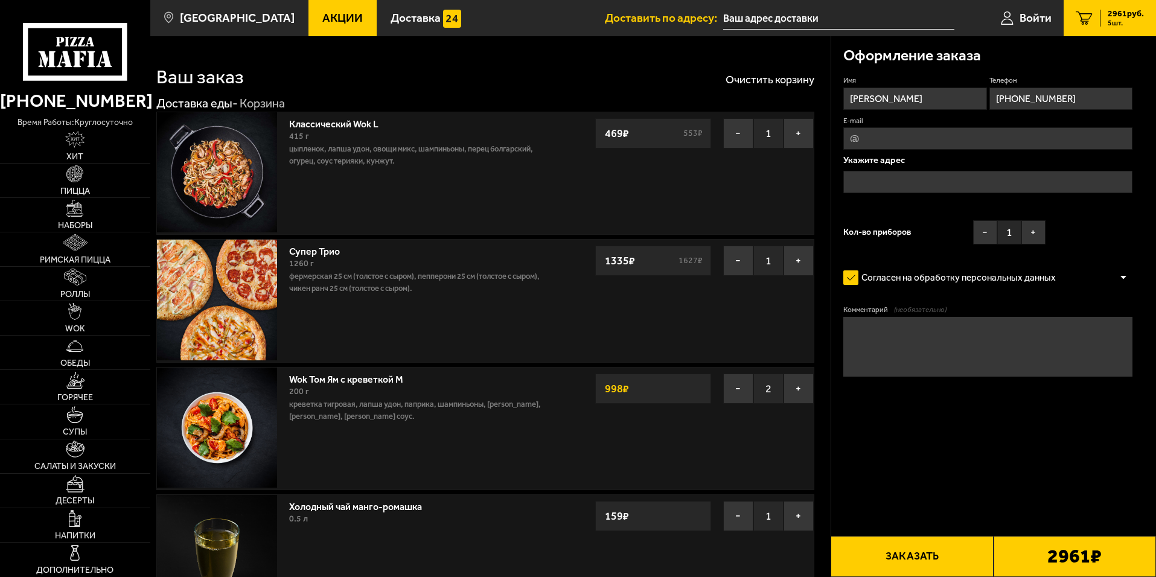
type input "[EMAIL_ADDRESS][DOMAIN_NAME]"
type textarea "Доставка ко времени: [DATE]T19:11"
type input "[PHONE_NUMBER]"
click at [1040, 338] on textarea "Доставка ко времени: [DATE]T19:11" at bounding box center [987, 347] width 289 height 60
drag, startPoint x: 1045, startPoint y: 337, endPoint x: 790, endPoint y: 322, distance: 255.8
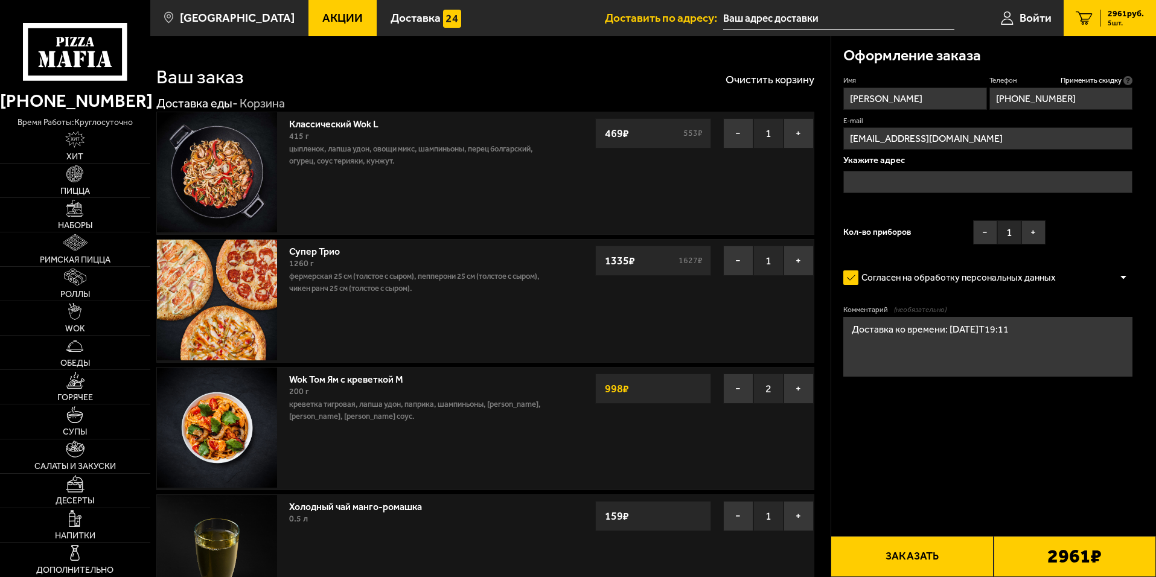
click at [860, 211] on div "Имя [PERSON_NAME] Телефон Применить скидку Вы будете зарегистрированы автоматич…" at bounding box center [987, 162] width 289 height 175
click at [880, 180] on input "text" at bounding box center [987, 182] width 289 height 22
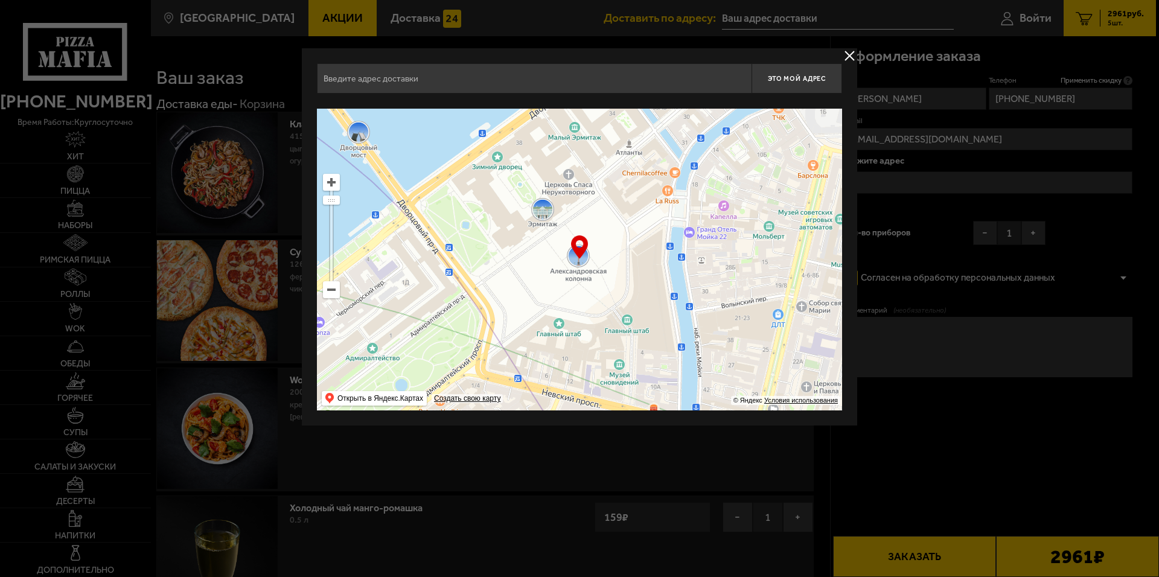
click at [689, 77] on input "text" at bounding box center [534, 78] width 435 height 30
drag, startPoint x: 487, startPoint y: 101, endPoint x: 507, endPoint y: 101, distance: 19.9
click at [507, 101] on div "Укажите дом на карте или в поле ввода" at bounding box center [579, 101] width 525 height 15
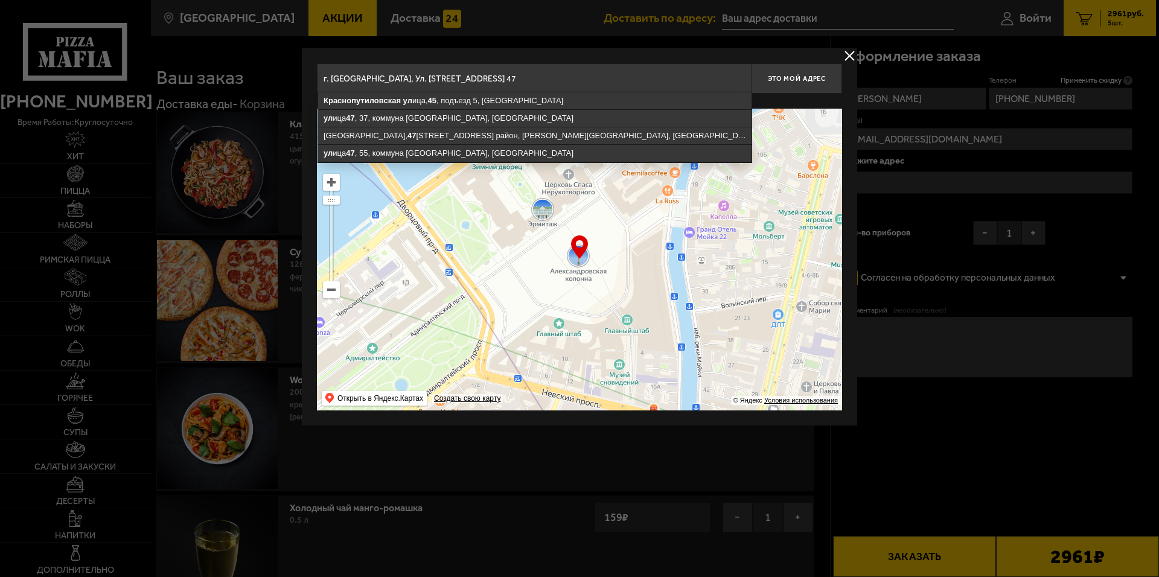
click at [587, 74] on input "г. [GEOGRAPHIC_DATA], Ул. [STREET_ADDRESS] 47" at bounding box center [534, 78] width 435 height 30
click at [641, 73] on input "г. [GEOGRAPHIC_DATA], Ул. [STREET_ADDRESS] 47" at bounding box center [534, 78] width 435 height 30
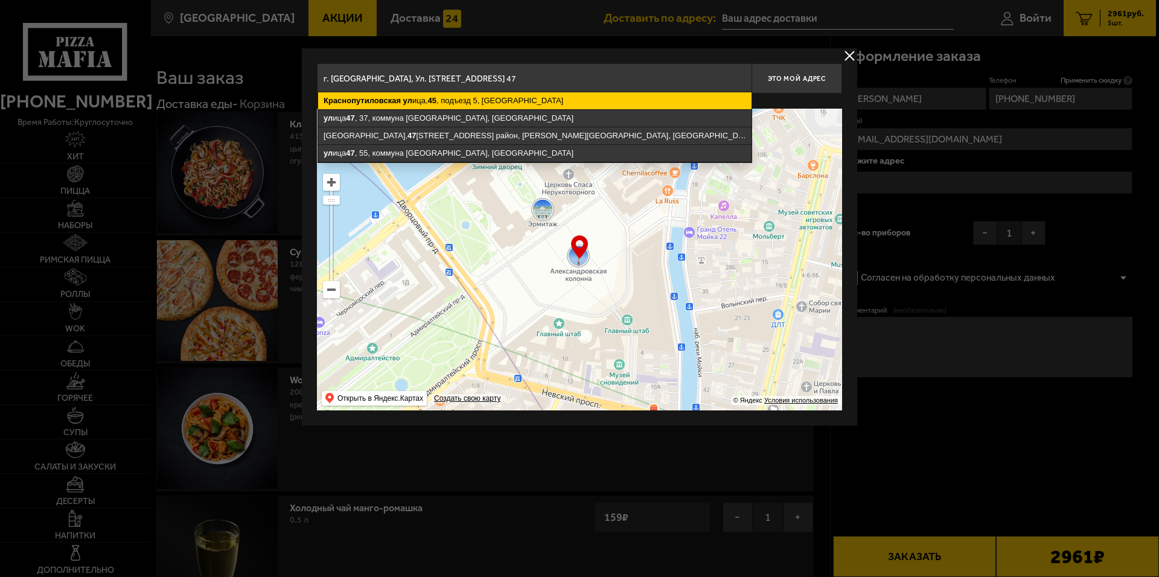
click at [533, 101] on ymaps "[STREET_ADDRESS]" at bounding box center [534, 100] width 433 height 17
type input "[STREET_ADDRESS]"
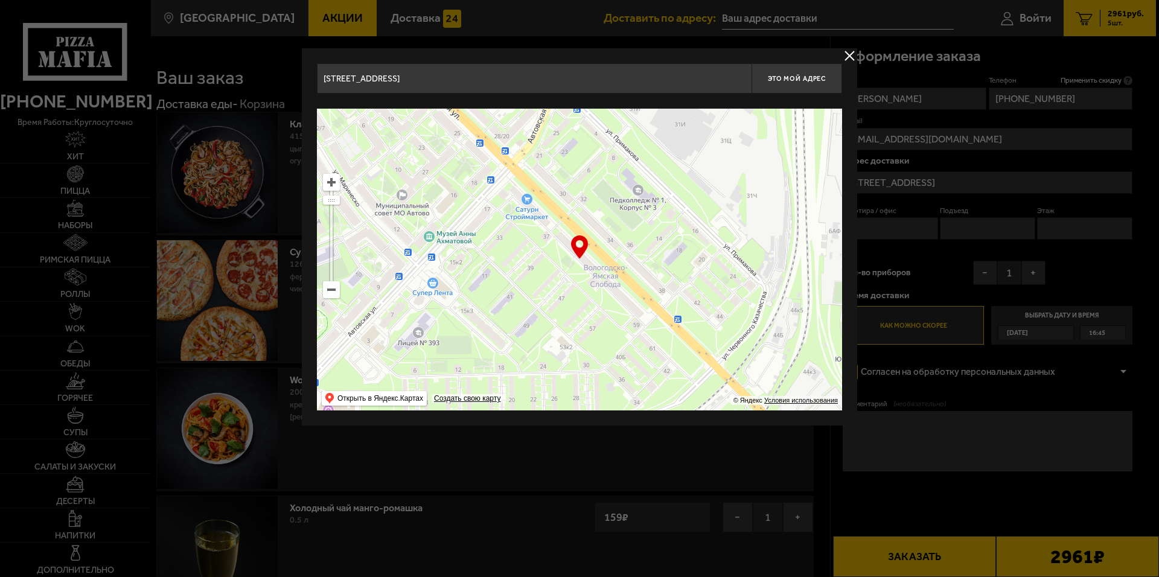
click at [848, 51] on button "delivery type" at bounding box center [849, 55] width 15 height 15
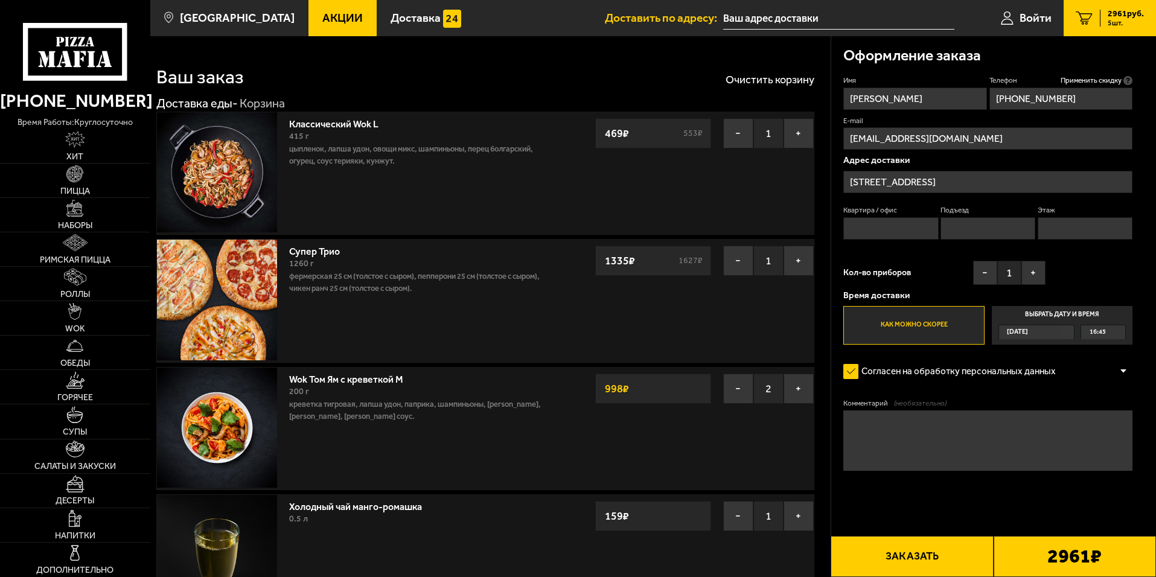
click at [881, 229] on input "Квартира / офис" at bounding box center [890, 228] width 95 height 22
type input "47"
type input "5"
click at [942, 269] on div "Кол-во приборов − 1 +" at bounding box center [944, 276] width 202 height 30
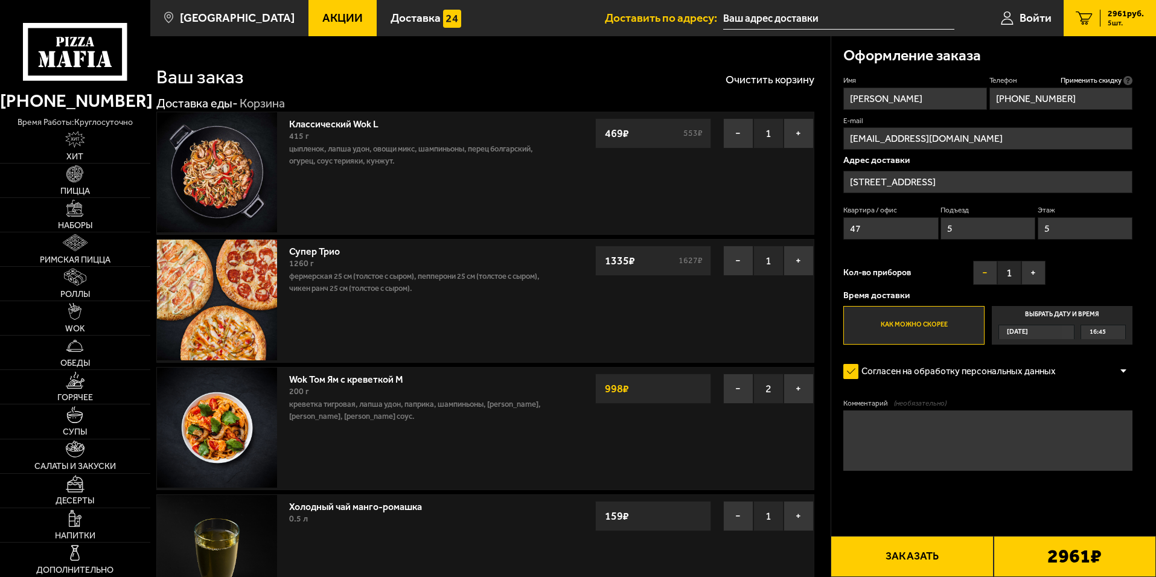
click at [986, 277] on button "−" at bounding box center [985, 273] width 24 height 24
click at [1040, 272] on button "+" at bounding box center [1033, 273] width 24 height 24
click at [1039, 275] on button "+" at bounding box center [1033, 273] width 24 height 24
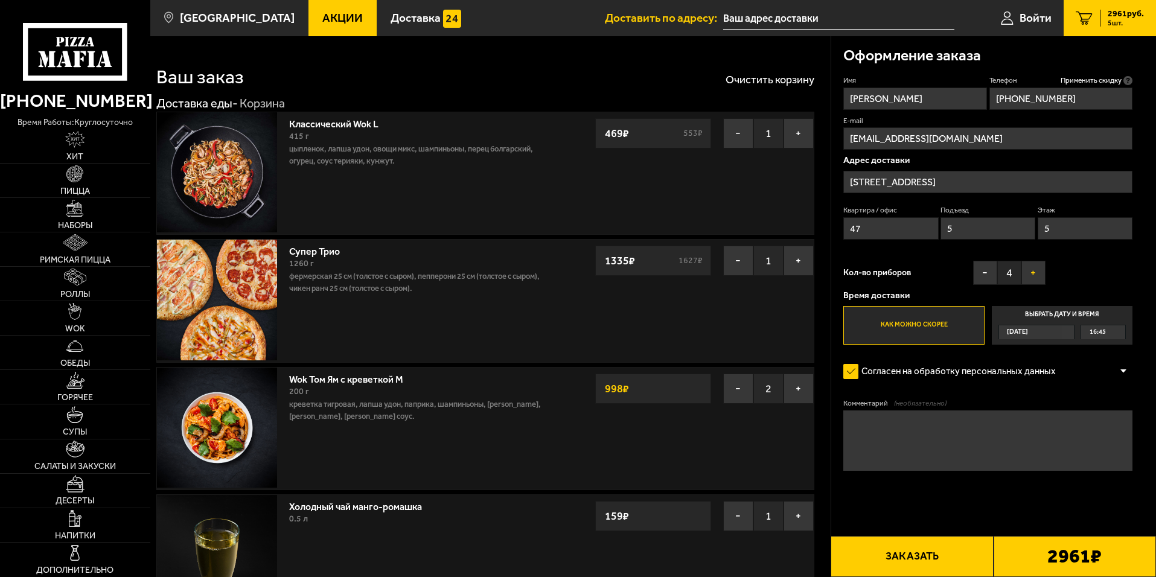
click at [1036, 274] on button "+" at bounding box center [1033, 273] width 24 height 24
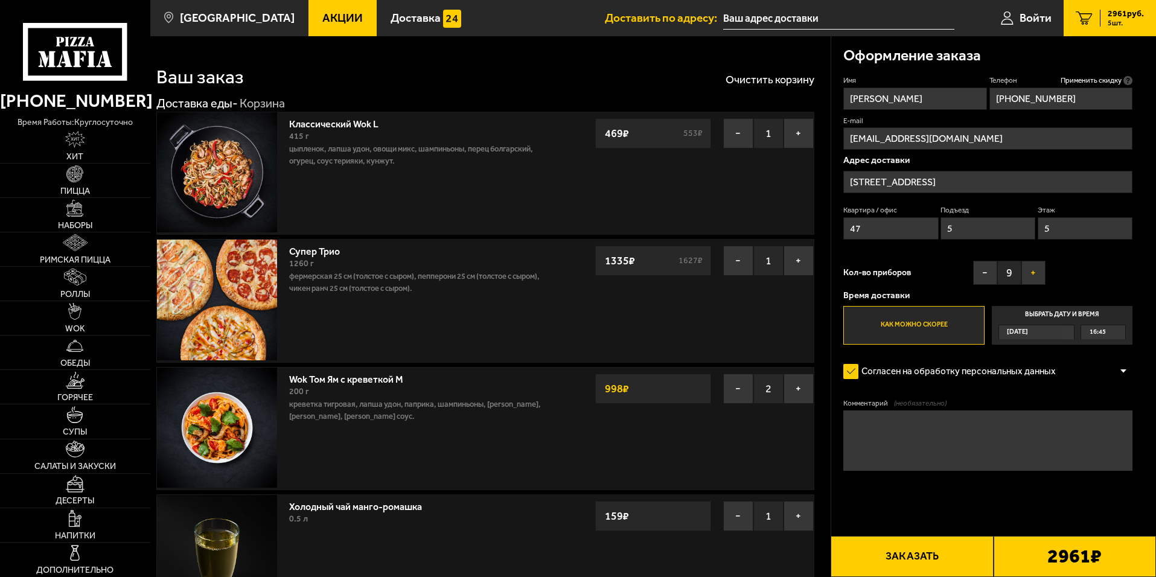
click at [1036, 274] on button "+" at bounding box center [1033, 273] width 24 height 24
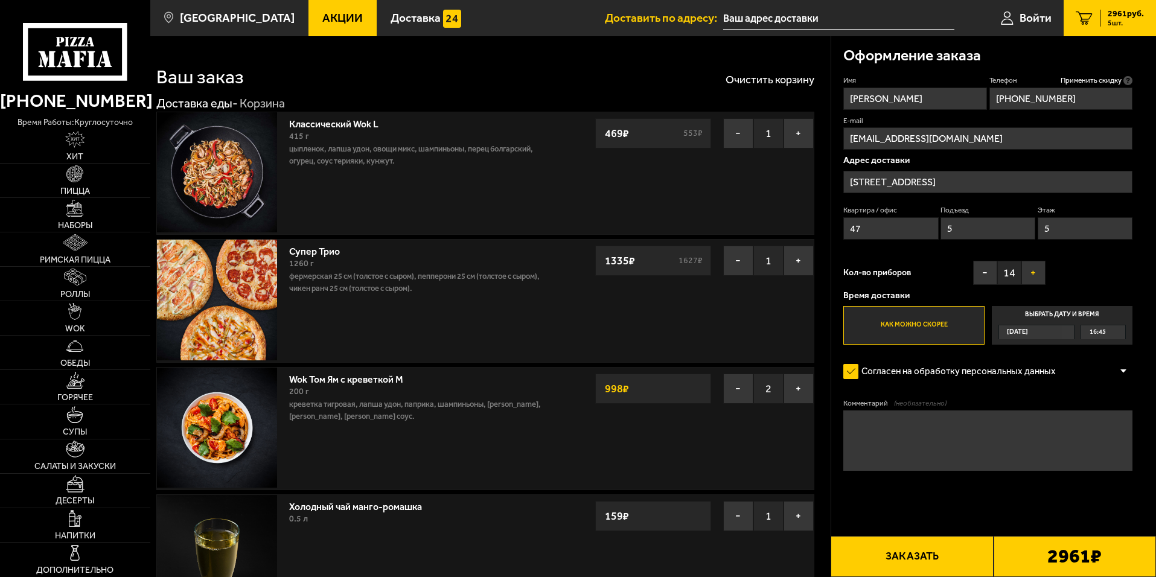
click at [1036, 274] on button "+" at bounding box center [1033, 273] width 24 height 24
click at [1036, 273] on button "+" at bounding box center [1033, 273] width 24 height 24
click at [1037, 273] on button "+" at bounding box center [1033, 273] width 24 height 24
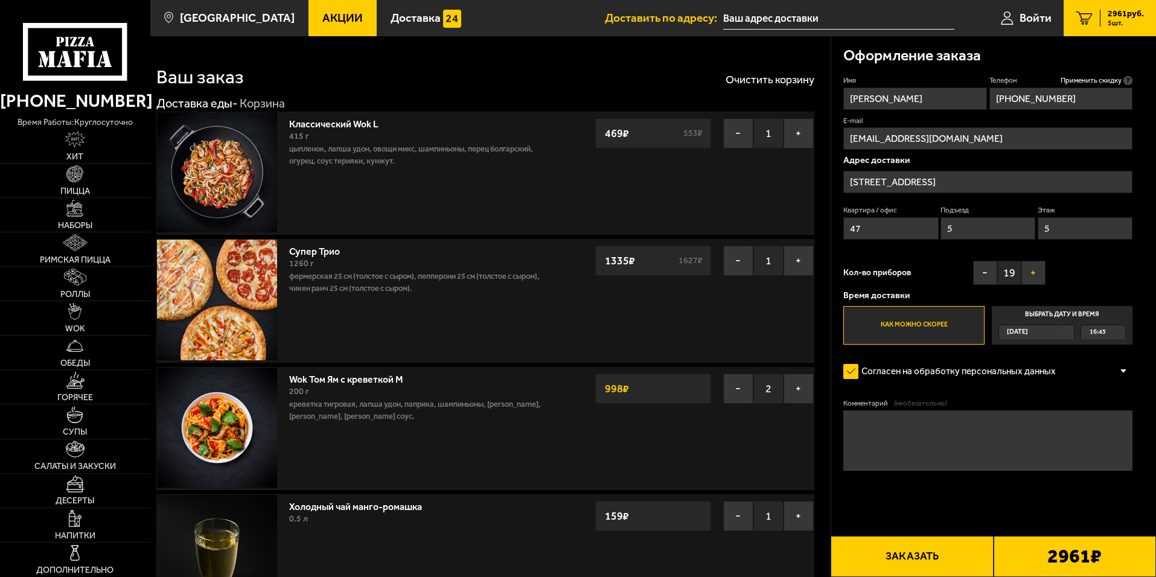
click at [1037, 273] on button "+" at bounding box center [1033, 273] width 24 height 24
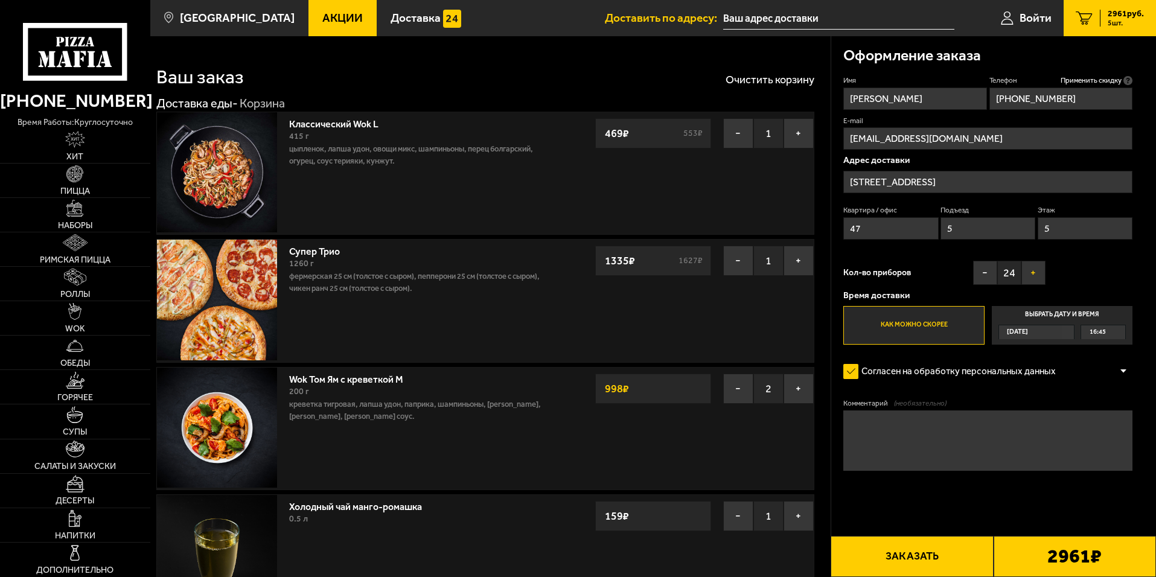
click at [1037, 274] on button "+" at bounding box center [1033, 273] width 24 height 24
click at [1036, 274] on button "+" at bounding box center [1033, 273] width 24 height 24
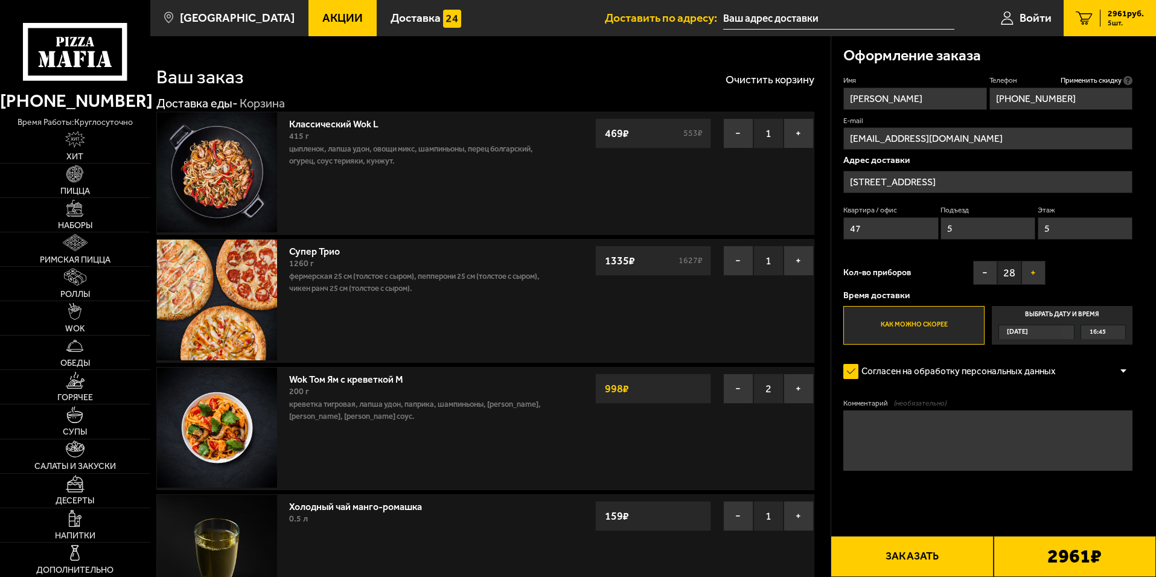
click at [1036, 274] on button "+" at bounding box center [1033, 273] width 24 height 24
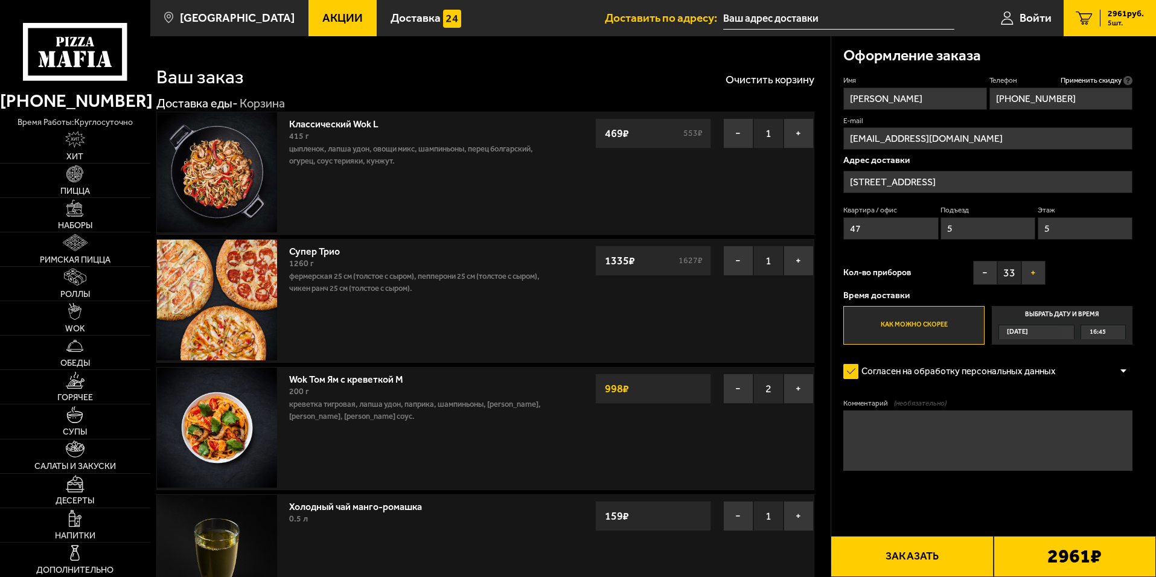
click at [1036, 274] on button "+" at bounding box center [1033, 273] width 24 height 24
click at [980, 274] on button "−" at bounding box center [985, 273] width 24 height 24
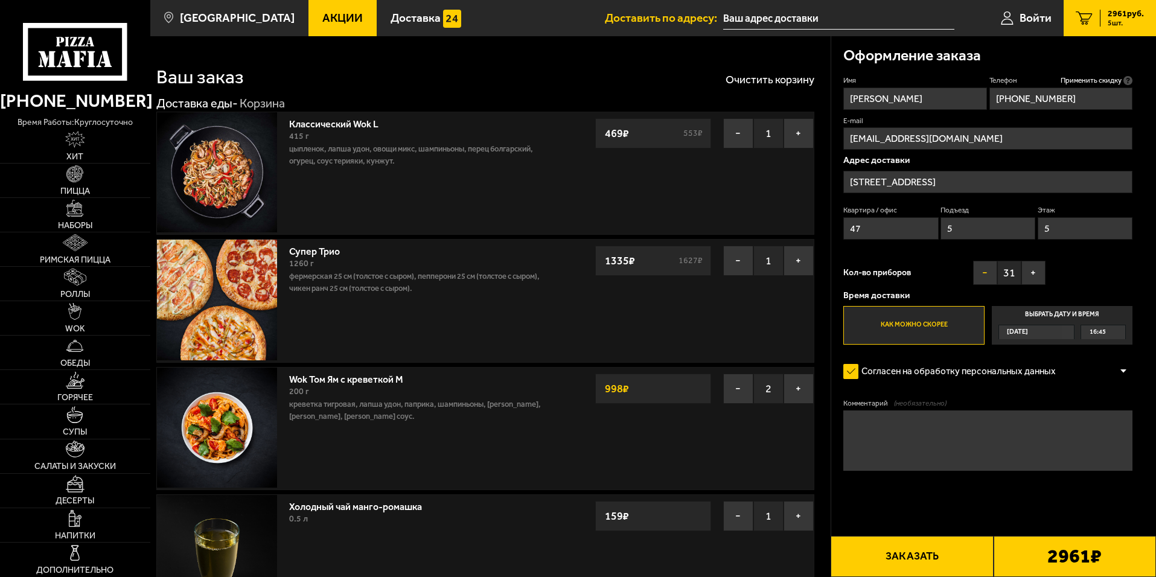
click at [980, 274] on button "−" at bounding box center [985, 273] width 24 height 24
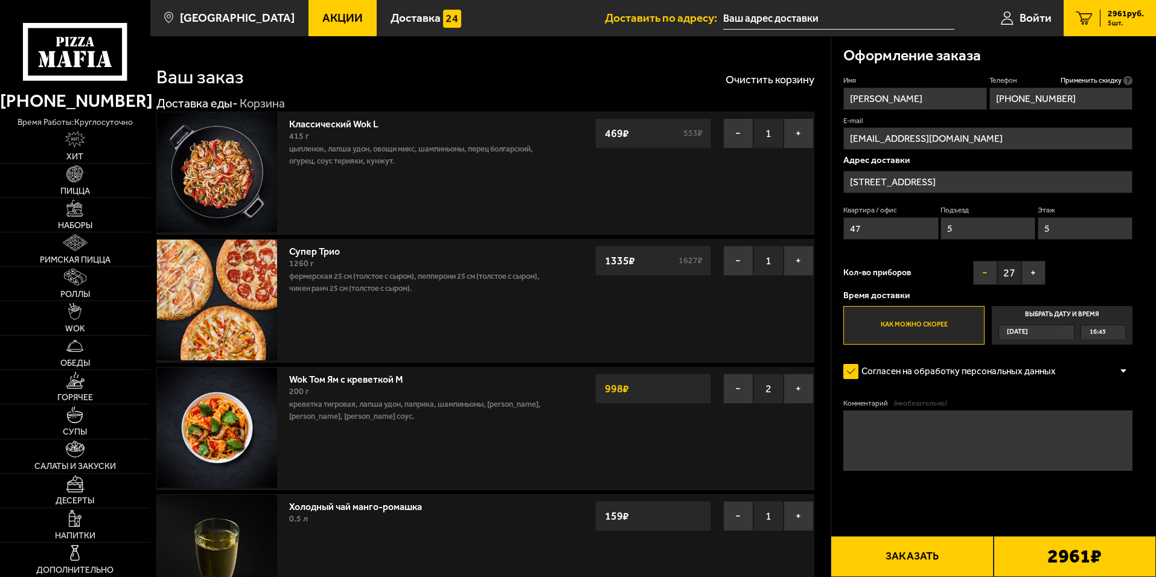
click at [980, 274] on button "−" at bounding box center [985, 273] width 24 height 24
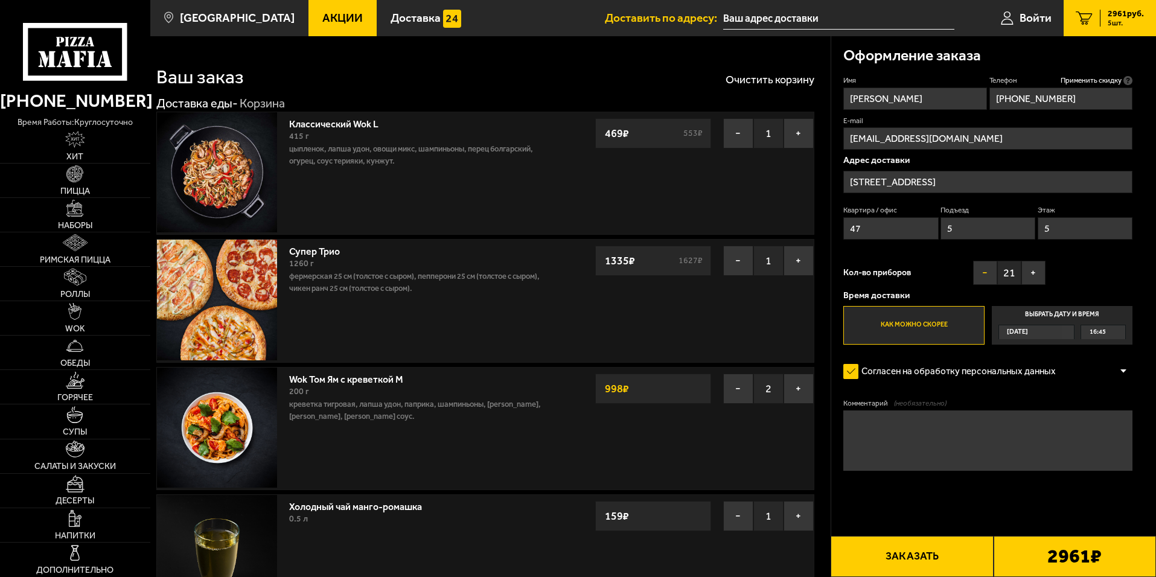
click at [980, 274] on button "−" at bounding box center [985, 273] width 24 height 24
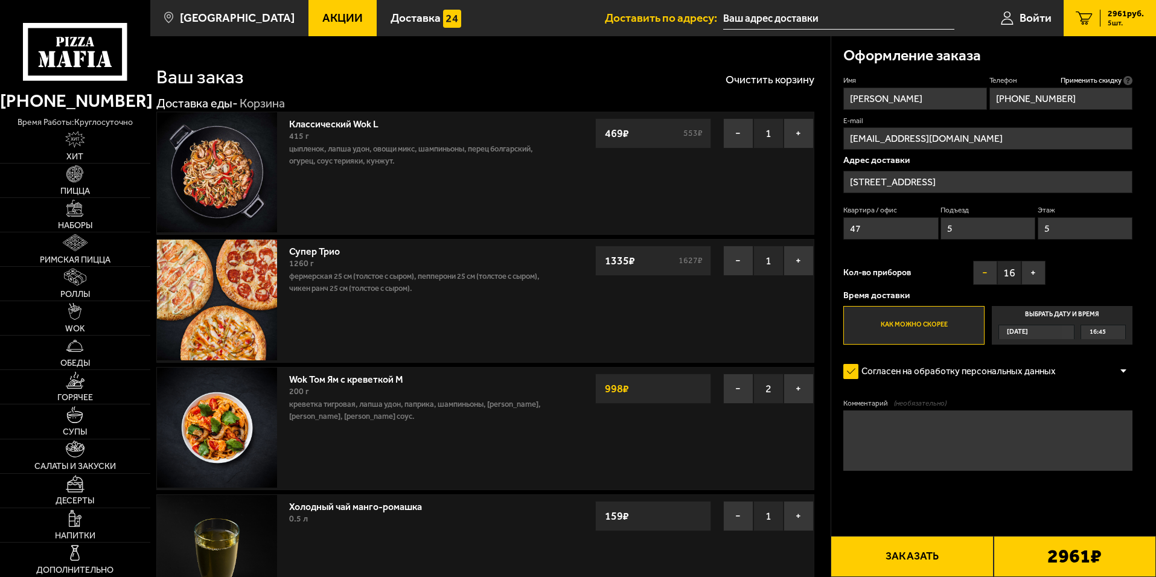
click at [980, 274] on button "−" at bounding box center [985, 273] width 24 height 24
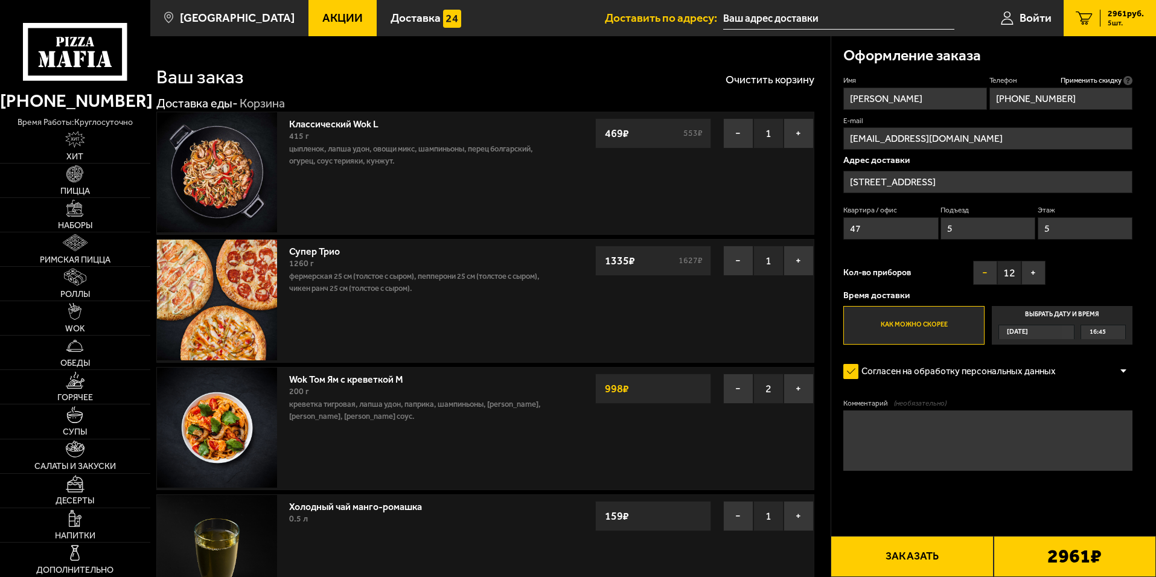
click at [980, 274] on button "−" at bounding box center [985, 273] width 24 height 24
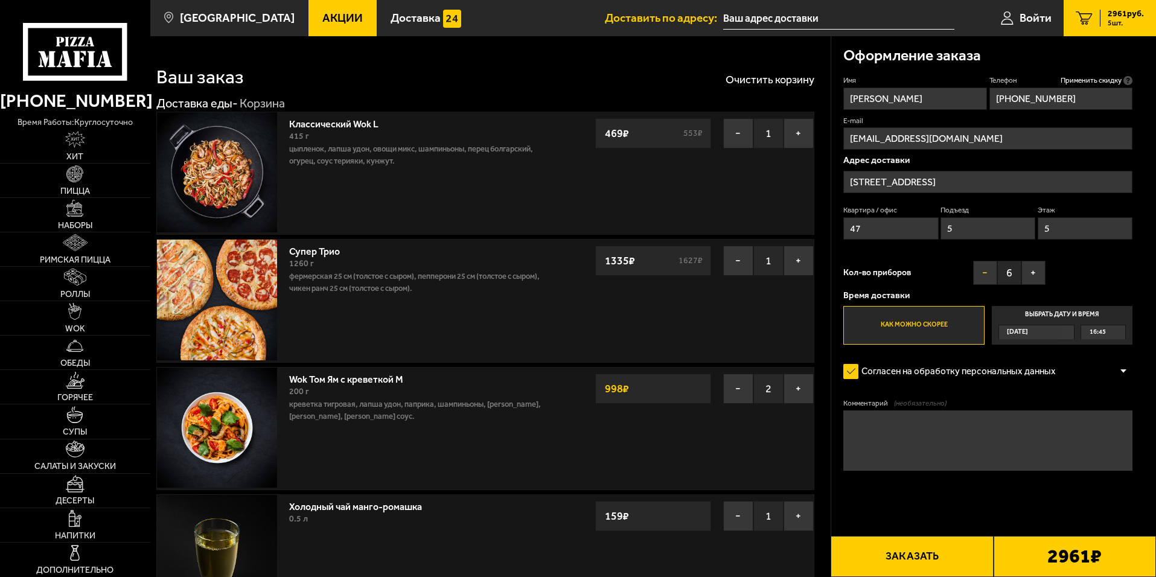
click at [980, 274] on button "−" at bounding box center [985, 273] width 24 height 24
click at [1024, 331] on span "[DATE]" at bounding box center [1017, 332] width 21 height 14
click at [0, 0] on input "Выбрать дату и время [DATE] 16:45" at bounding box center [0, 0] width 0 height 0
click at [935, 321] on label "Как можно скорее" at bounding box center [913, 325] width 141 height 39
click at [0, 0] on input "Как можно скорее" at bounding box center [0, 0] width 0 height 0
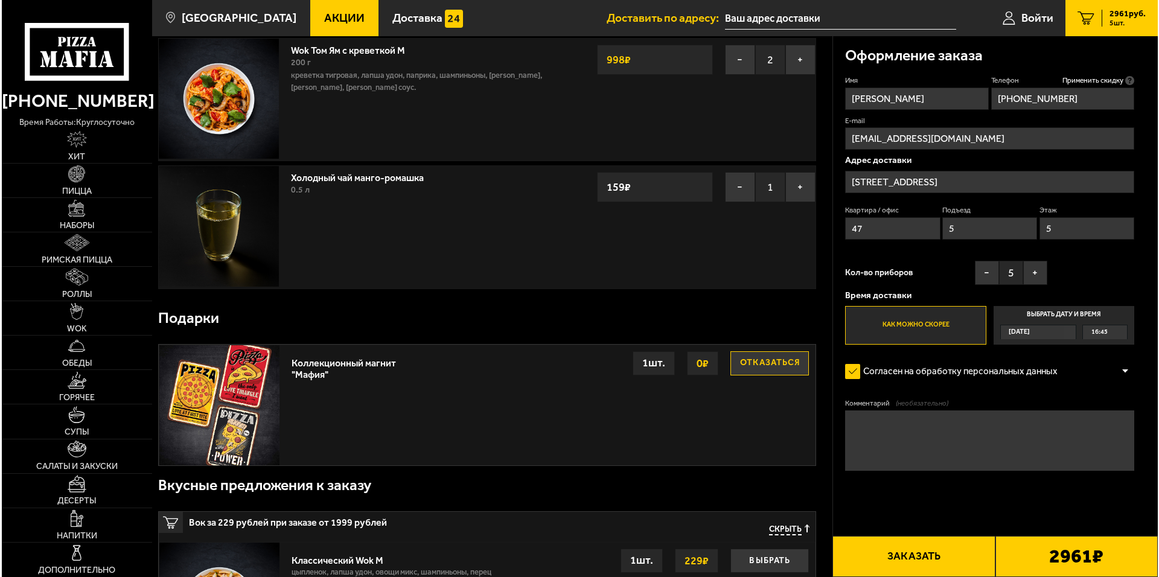
scroll to position [302, 0]
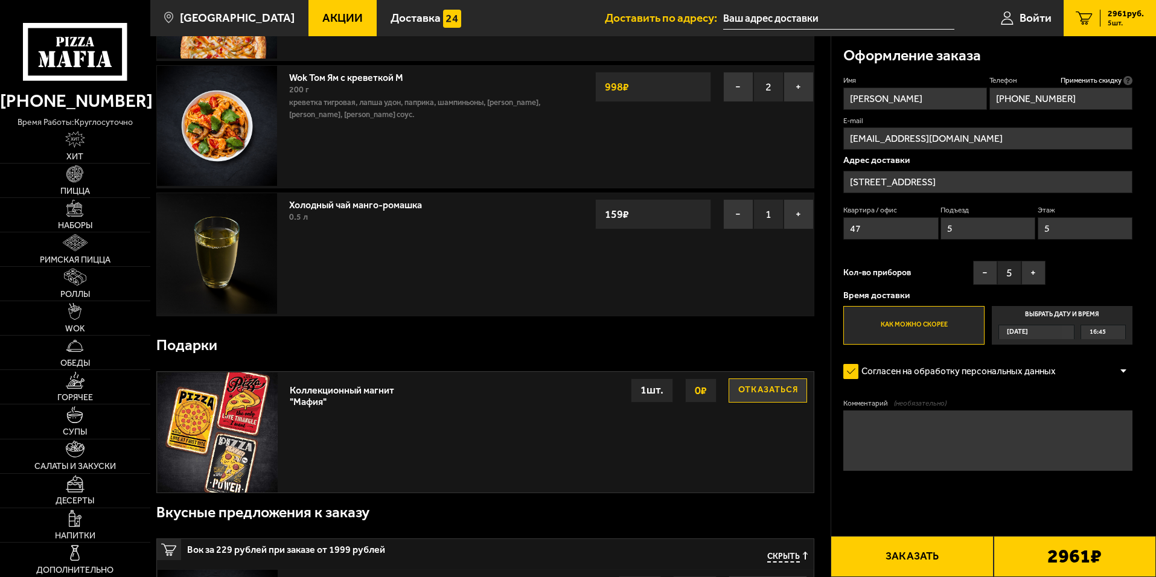
click at [318, 396] on div "Коллекционный магнит "Мафия"" at bounding box center [346, 392] width 112 height 29
click at [936, 553] on button "Заказать" at bounding box center [912, 556] width 162 height 41
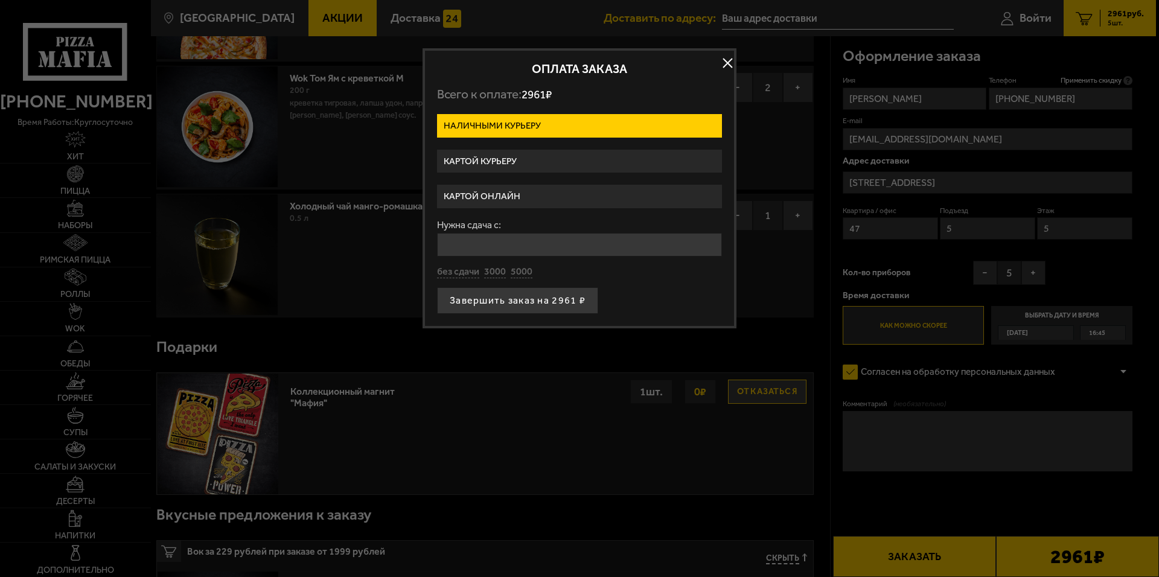
click at [508, 159] on label "Картой курьеру" at bounding box center [579, 162] width 285 height 24
click at [0, 0] on input "Картой курьеру" at bounding box center [0, 0] width 0 height 0
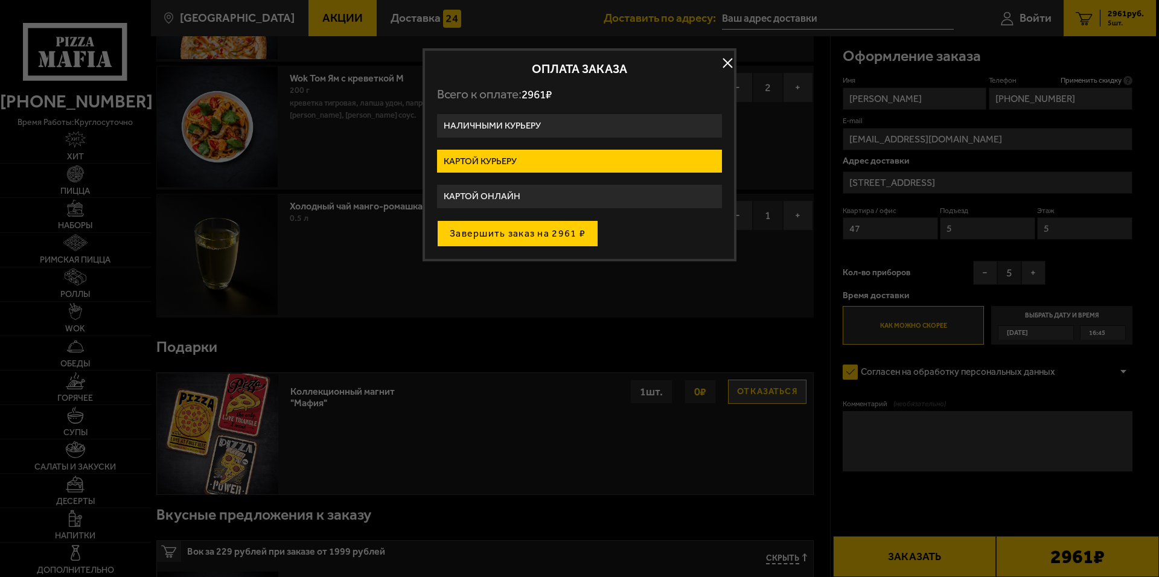
click at [535, 238] on button "Завершить заказ на 2961 ₽" at bounding box center [517, 233] width 161 height 27
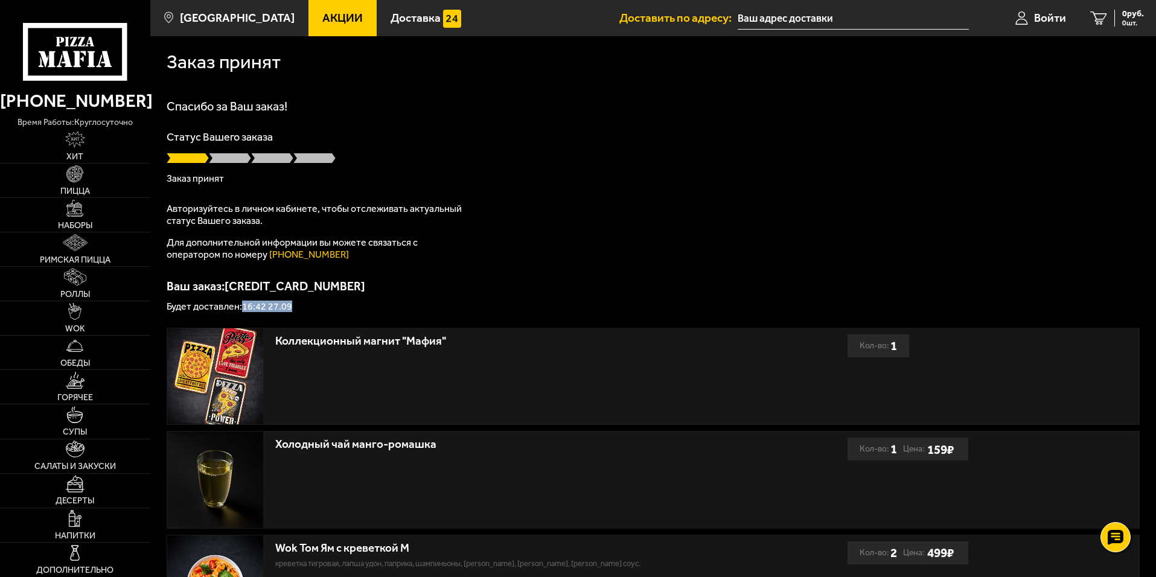
drag, startPoint x: 244, startPoint y: 309, endPoint x: 340, endPoint y: 307, distance: 96.0
click at [333, 307] on p "Будет доставлен: 16:42 27.09" at bounding box center [653, 307] width 973 height 10
click at [473, 298] on div "Ваш заказ: [CREDIT_CARD_NUMBER] Будет доставлен: 16:42 27.09" at bounding box center [653, 295] width 973 height 31
click at [1046, 17] on span "Войти" at bounding box center [1050, 17] width 32 height 11
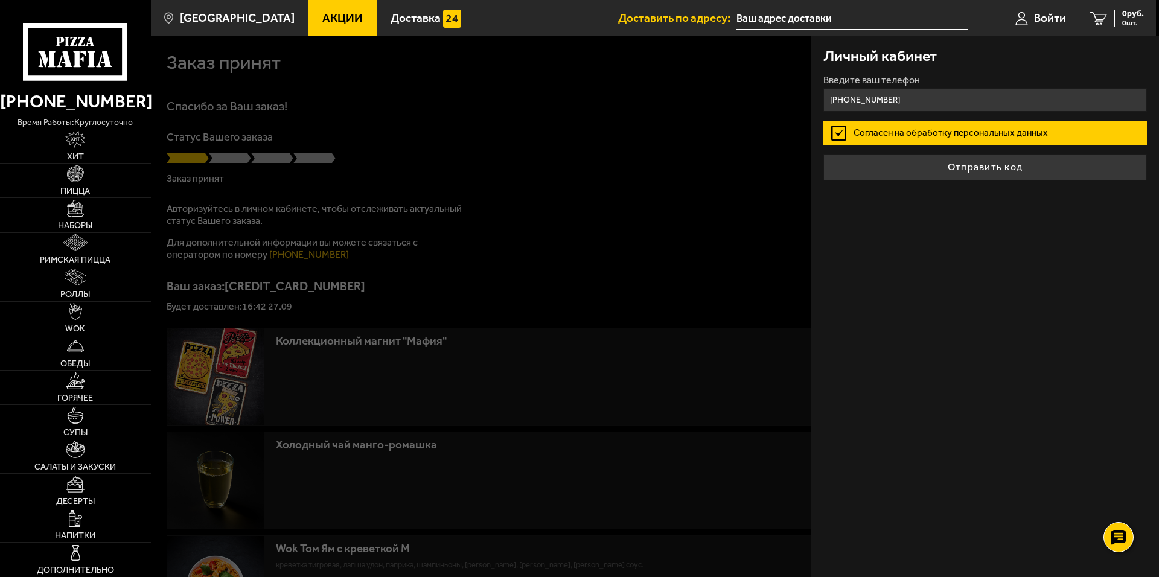
type input "[PHONE_NUMBER]"
click at [933, 235] on div "Личный кабинет Введите ваш телефон [PHONE_NUMBER] Согласен на обработку персона…" at bounding box center [985, 306] width 348 height 541
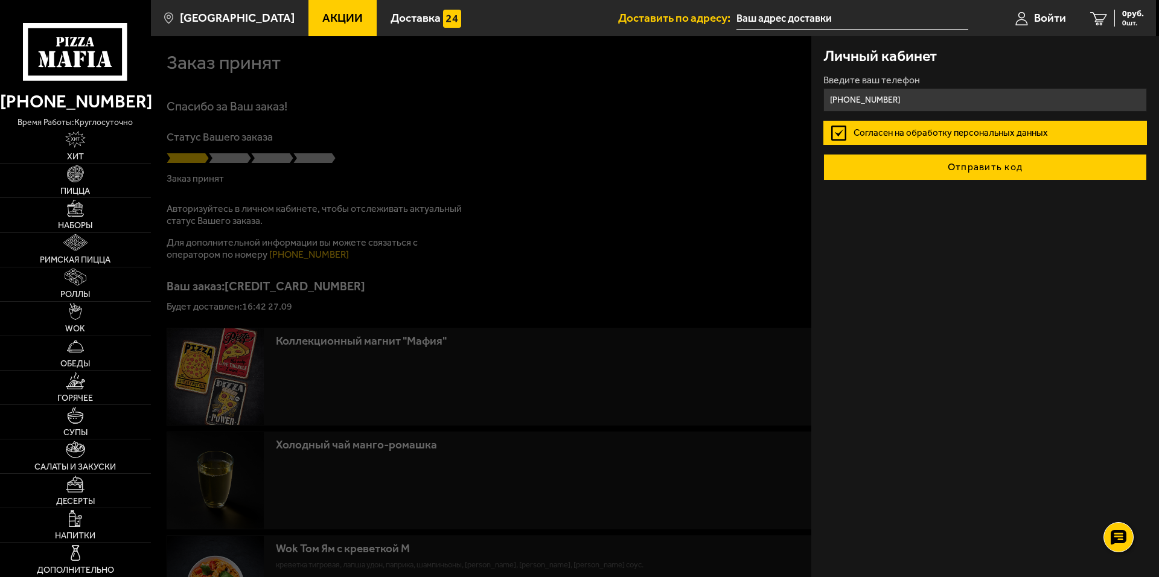
click at [989, 170] on button "Отправить код" at bounding box center [985, 167] width 324 height 27
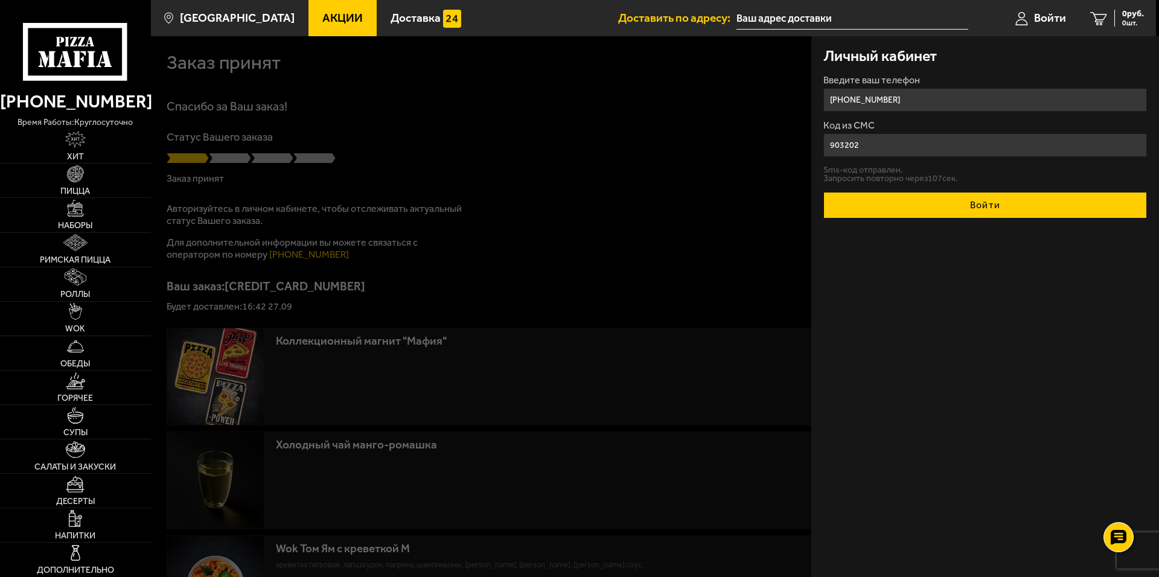
type input "903202"
click at [978, 214] on button "Войти" at bounding box center [985, 205] width 324 height 27
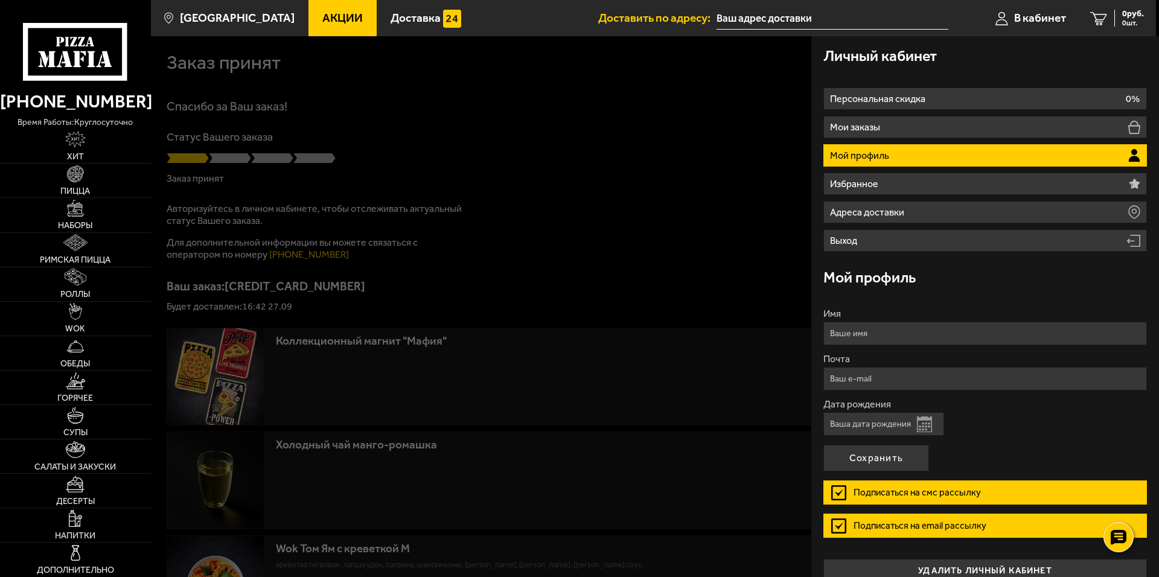
click at [898, 333] on input "Имя" at bounding box center [985, 334] width 324 height 24
type input "[PERSON_NAME]"
type input "[EMAIL_ADDRESS][DOMAIN_NAME]"
drag, startPoint x: 975, startPoint y: 331, endPoint x: 886, endPoint y: 345, distance: 90.4
click at [886, 345] on form "Имя [PERSON_NAME] Почта [EMAIL_ADDRESS][DOMAIN_NAME] Дата рождения Открыть кале…" at bounding box center [985, 428] width 324 height 238
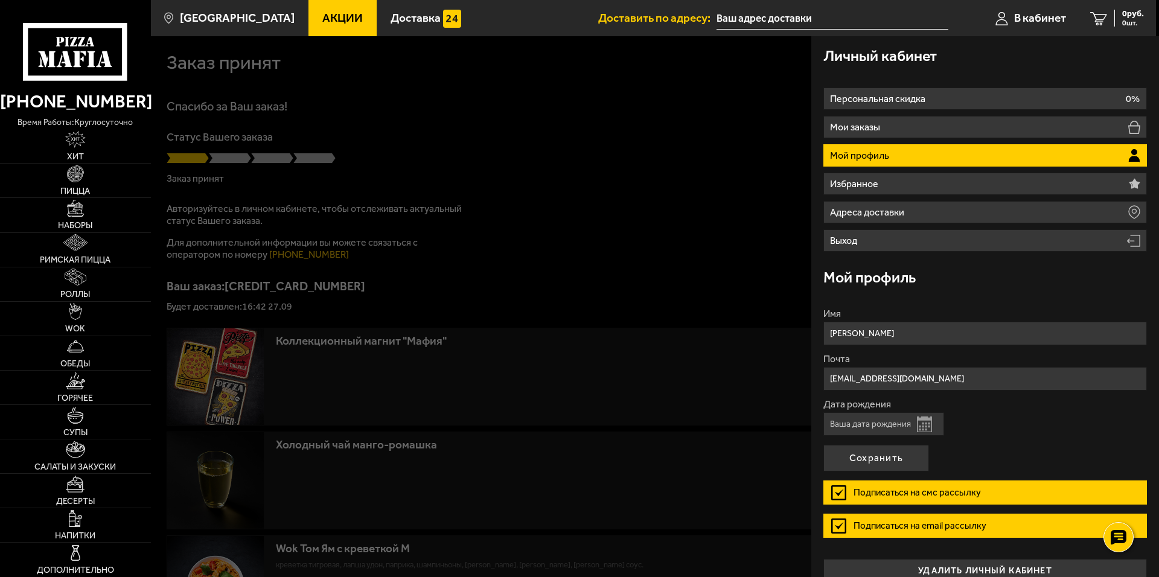
type input "[PERSON_NAME]"
click at [901, 426] on input "Дата рождения" at bounding box center [883, 424] width 121 height 24
type input "[DATE]"
click at [1036, 413] on div "Дата рождения [DEMOGRAPHIC_DATA] Открыть календарь" at bounding box center [985, 418] width 324 height 36
click at [896, 454] on button "Сохранить" at bounding box center [876, 458] width 106 height 27
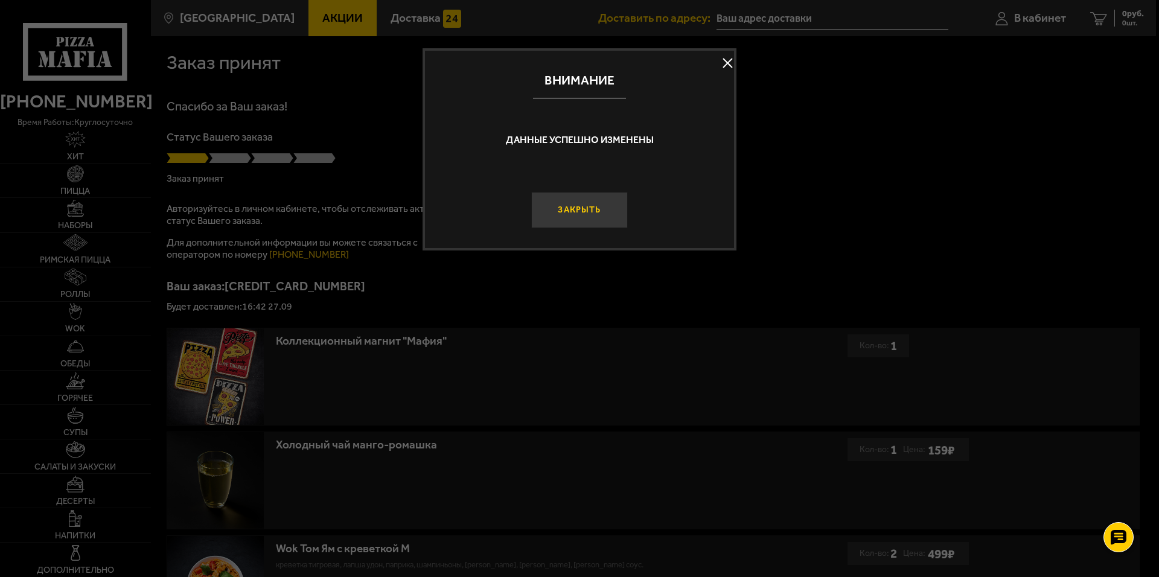
click at [583, 217] on button "Закрыть" at bounding box center [579, 210] width 97 height 36
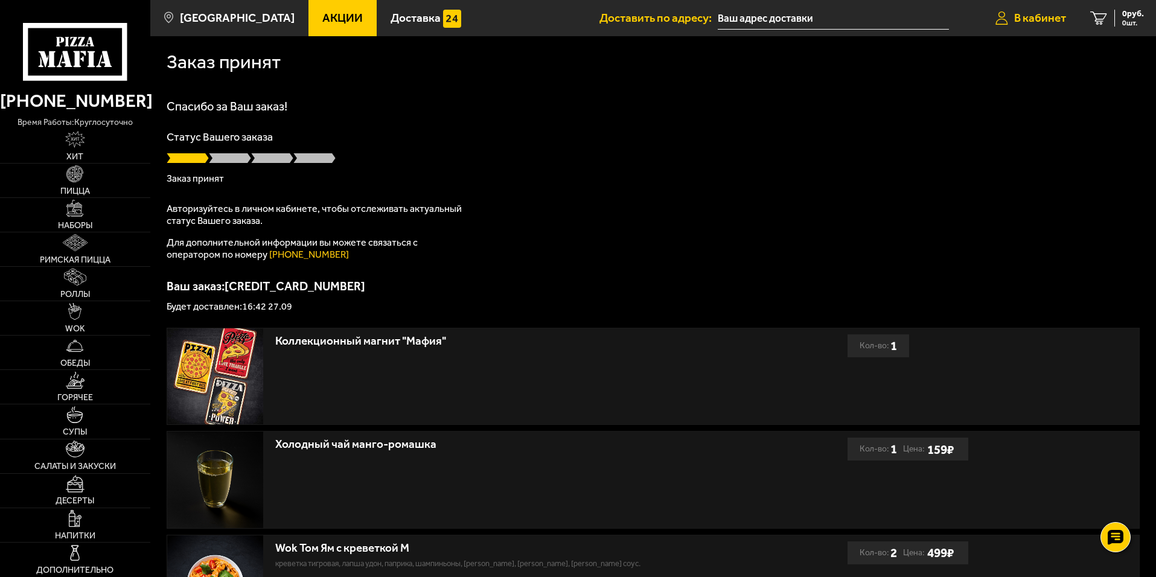
click at [1059, 16] on span "В кабинет" at bounding box center [1040, 17] width 52 height 11
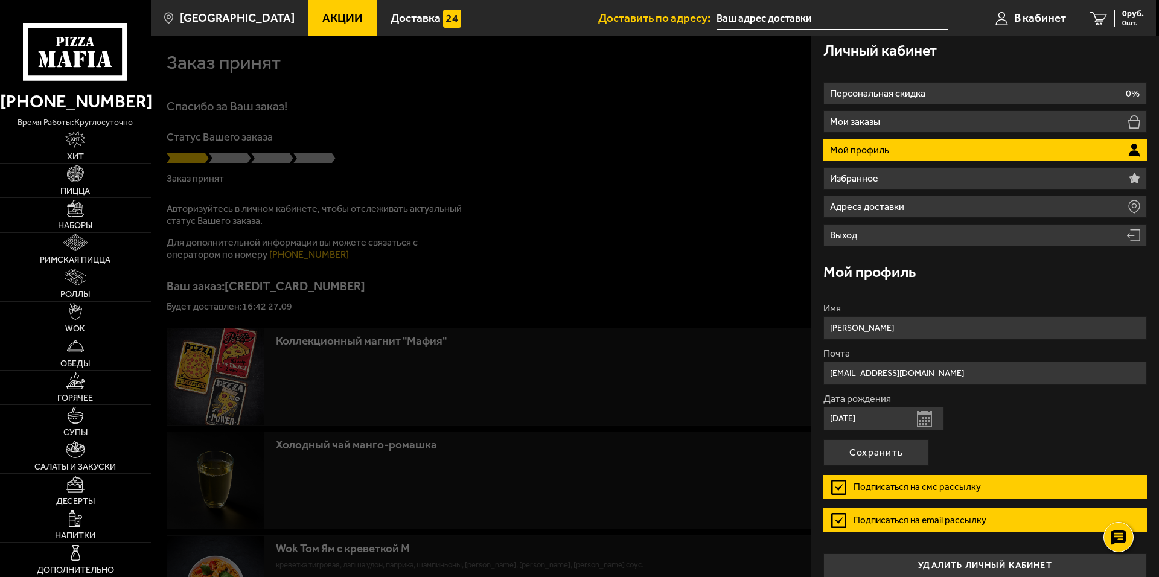
scroll to position [18, 0]
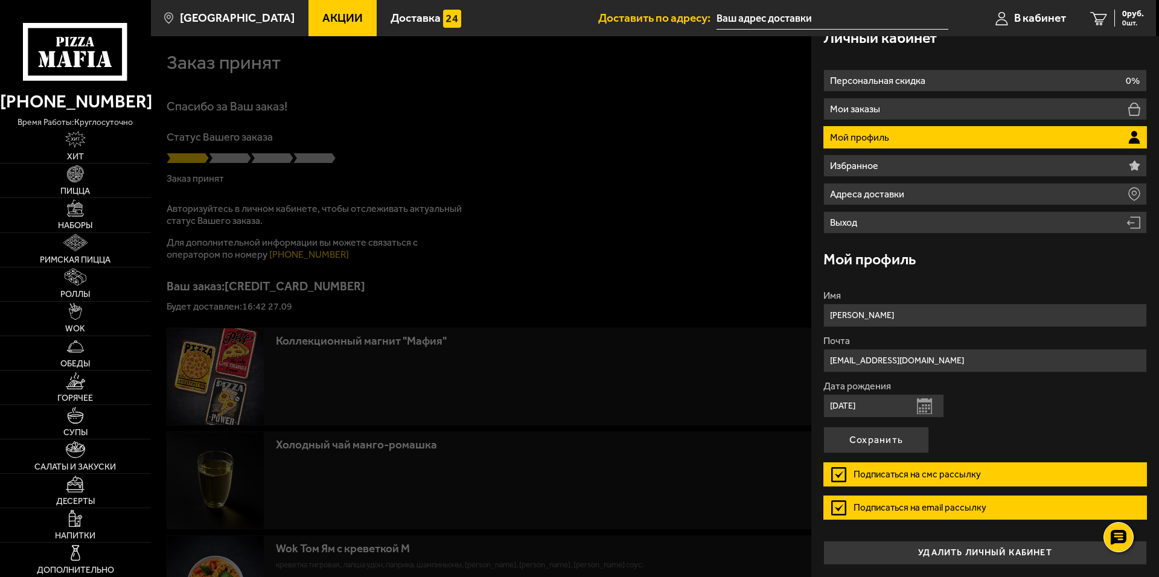
click at [916, 509] on label "Подписаться на email рассылку" at bounding box center [985, 508] width 324 height 24
click at [0, 0] on input "Подписаться на email рассылку" at bounding box center [0, 0] width 0 height 0
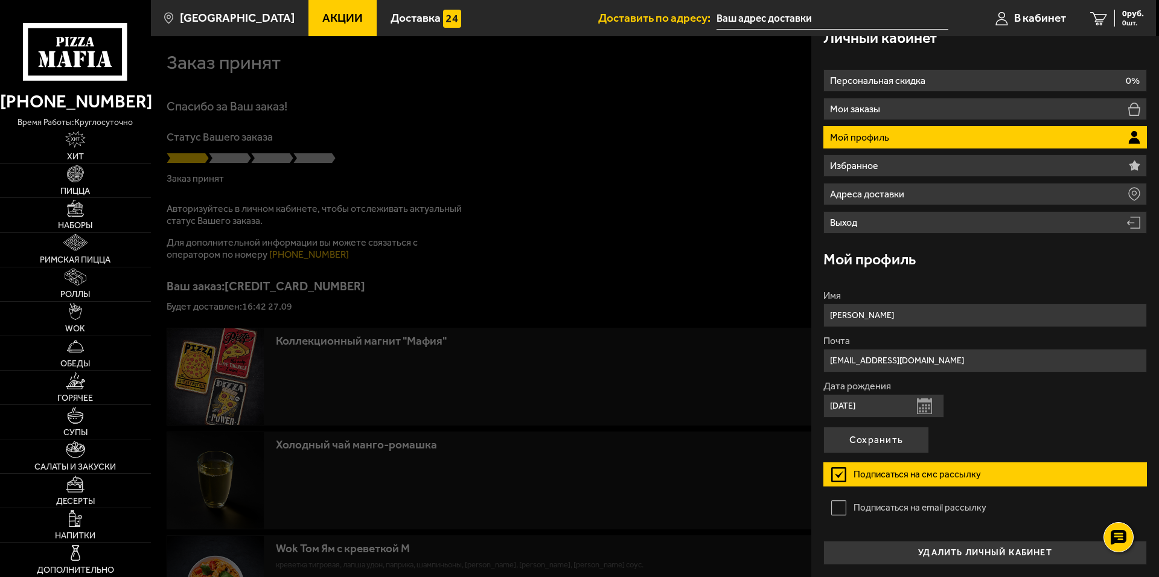
click at [671, 181] on div at bounding box center [730, 324] width 1159 height 577
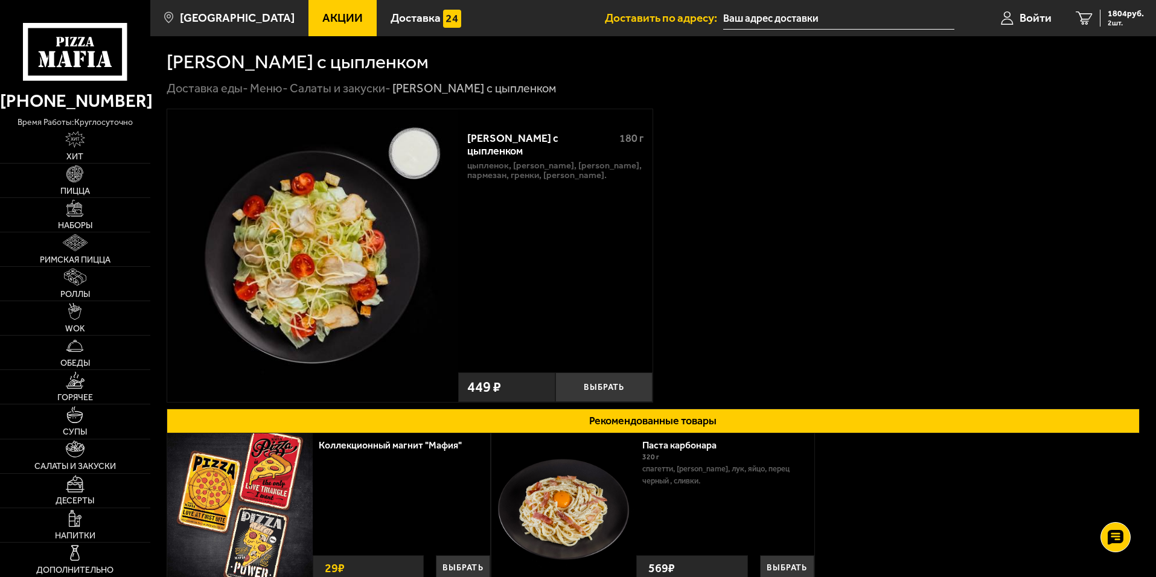
click at [391, 221] on img at bounding box center [312, 254] width 291 height 291
click at [418, 154] on img at bounding box center [312, 254] width 291 height 291
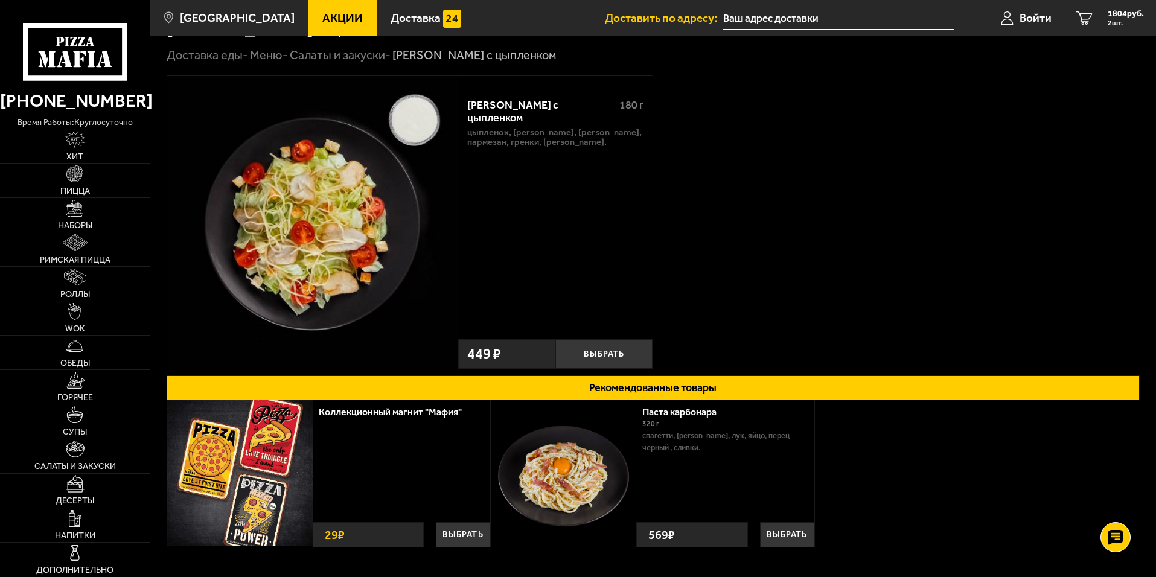
scroll to position [60, 0]
